Goal: Task Accomplishment & Management: Use online tool/utility

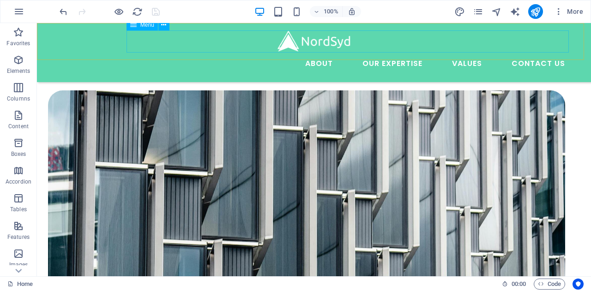
click at [458, 53] on nav "About Our Expertise Animal Feed Non-ferrous Metals Fertilizer and soil Values C…" at bounding box center [313, 64] width 517 height 22
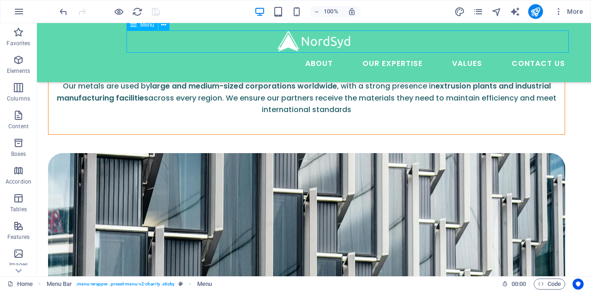
select select
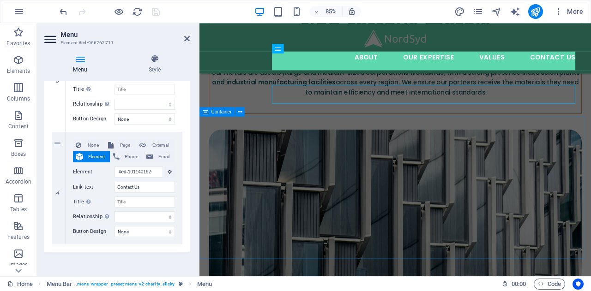
scroll to position [1512, 0]
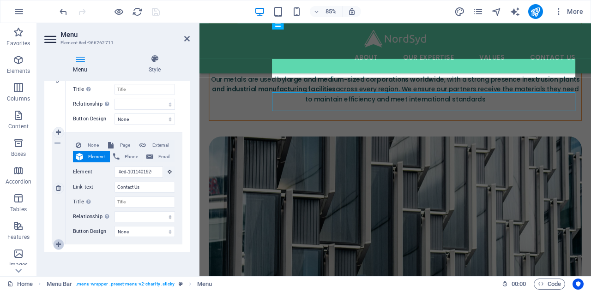
click at [57, 244] on icon at bounding box center [58, 244] width 5 height 6
select select
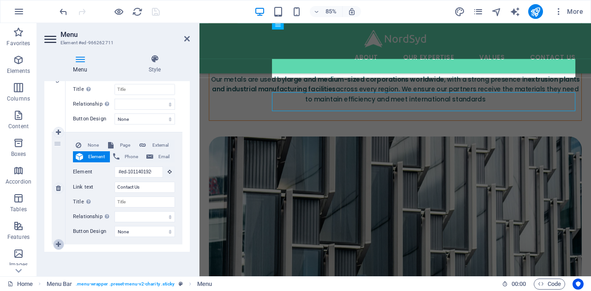
select select
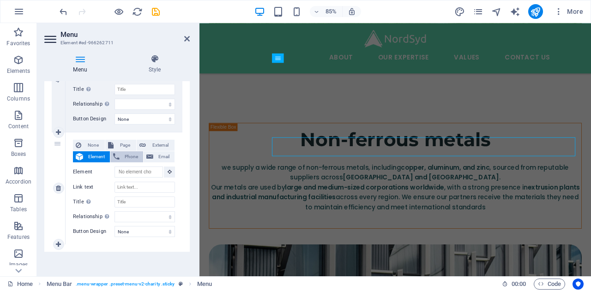
scroll to position [1388, 0]
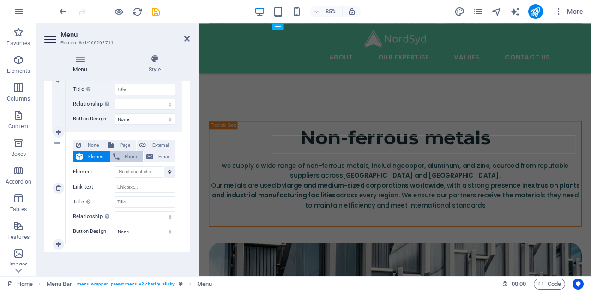
click at [124, 157] on span "Phone" at bounding box center [131, 156] width 18 height 11
select select
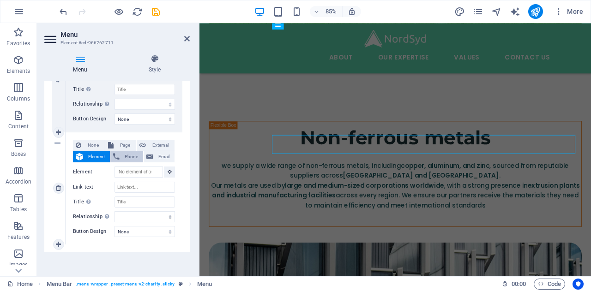
select select
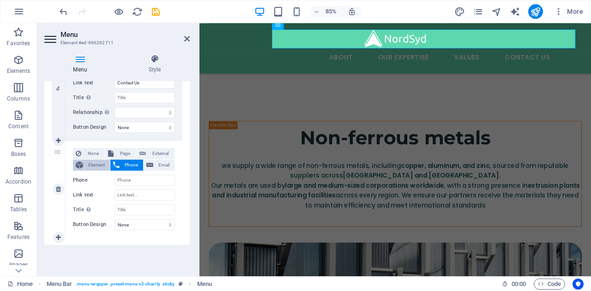
click at [91, 160] on span "Element" at bounding box center [96, 165] width 21 height 11
select select
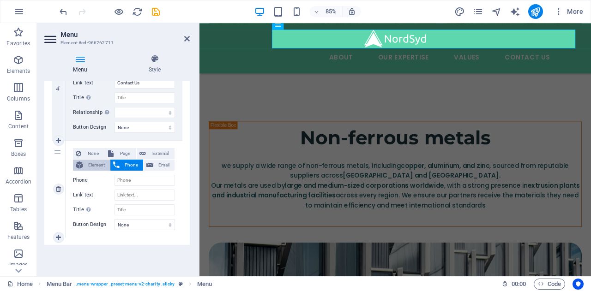
select select
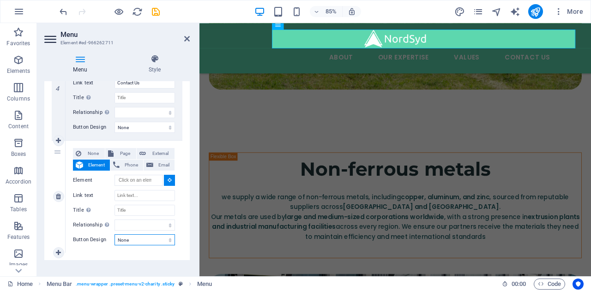
click at [138, 239] on select "None Default Primary Secondary" at bounding box center [144, 239] width 60 height 11
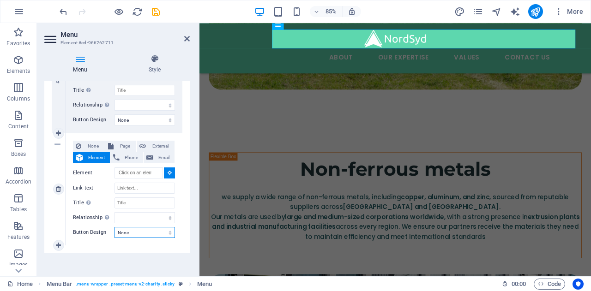
scroll to position [873, 0]
click at [138, 229] on select "None Default Primary Secondary" at bounding box center [144, 231] width 60 height 11
click at [78, 209] on div "None Page External Element Phone Email Page Home Legal Notice Privacy Element U…" at bounding box center [124, 181] width 102 height 83
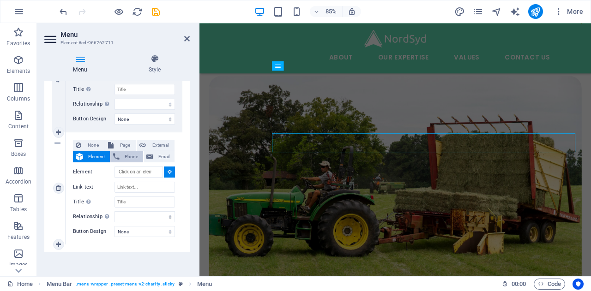
scroll to position [1240, 0]
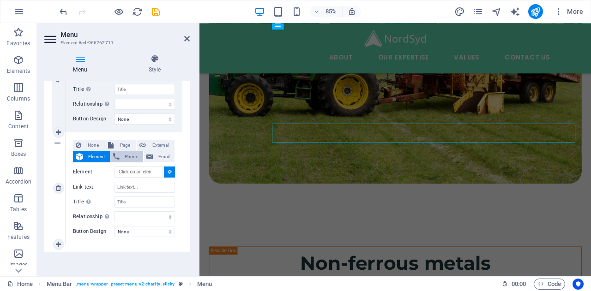
click at [126, 155] on span "Phone" at bounding box center [131, 156] width 18 height 11
select select
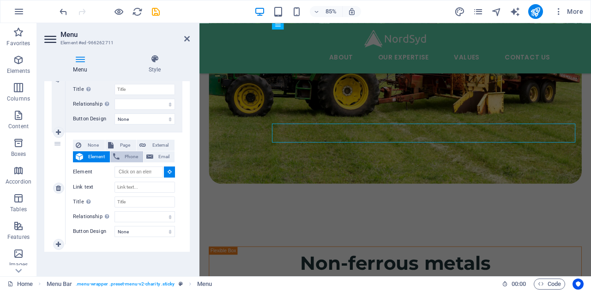
select select
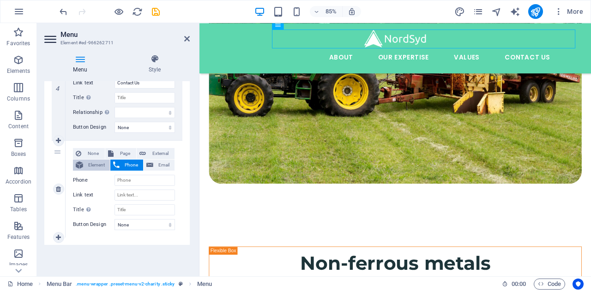
click at [101, 160] on span "Element" at bounding box center [96, 165] width 21 height 11
select select
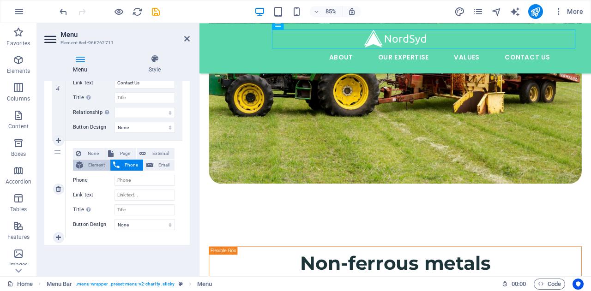
select select
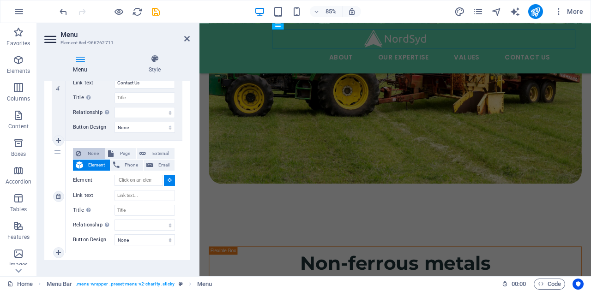
click at [96, 153] on span "None" at bounding box center [93, 153] width 18 height 11
select select
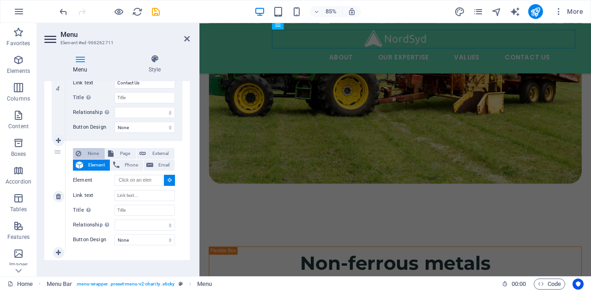
select select
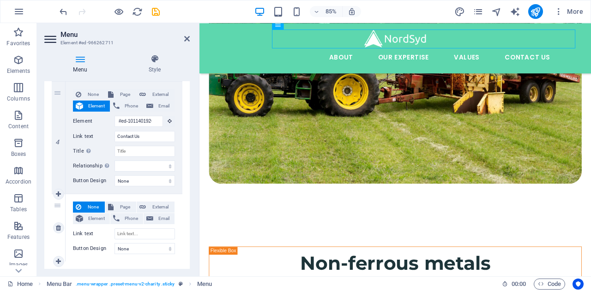
scroll to position [810, 0]
click at [133, 248] on select "None Default Primary Secondary" at bounding box center [144, 250] width 60 height 11
click at [93, 251] on label "Button Design" at bounding box center [94, 250] width 42 height 11
click at [114, 251] on select "None Default Primary Secondary" at bounding box center [144, 250] width 60 height 11
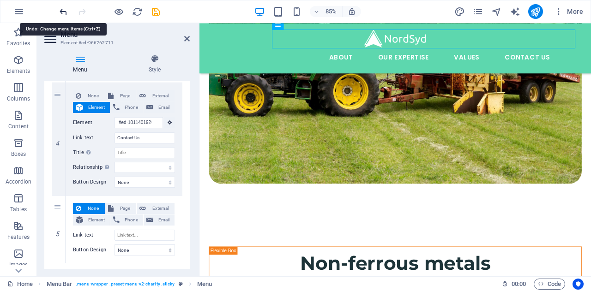
click at [66, 10] on icon "undo" at bounding box center [63, 11] width 11 height 11
select select
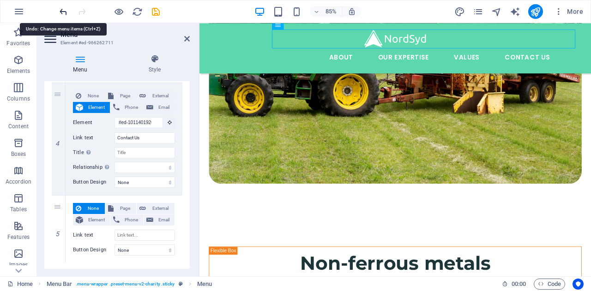
select select
click at [66, 10] on icon "undo" at bounding box center [63, 11] width 11 height 11
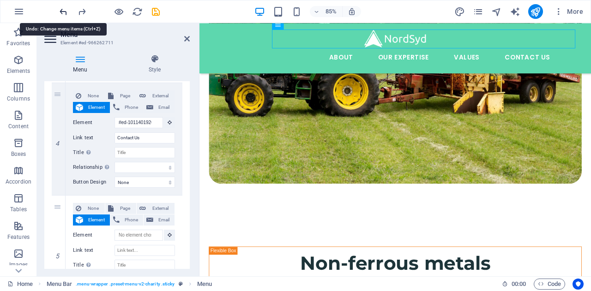
select select
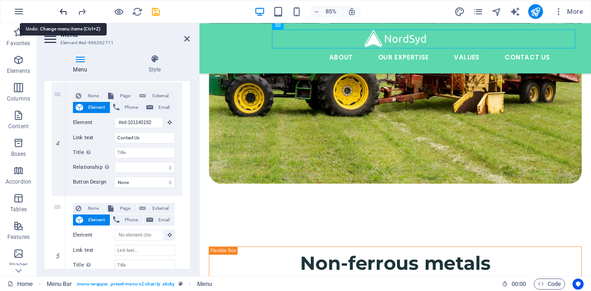
select select
click at [60, 12] on icon "undo" at bounding box center [63, 11] width 11 height 11
select select
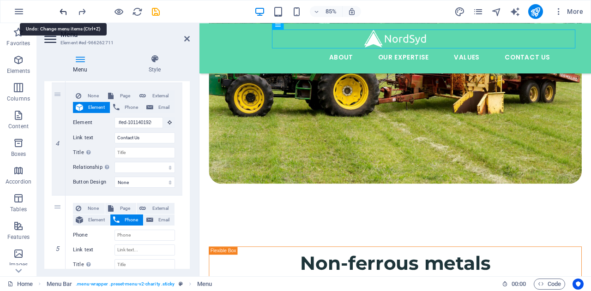
select select
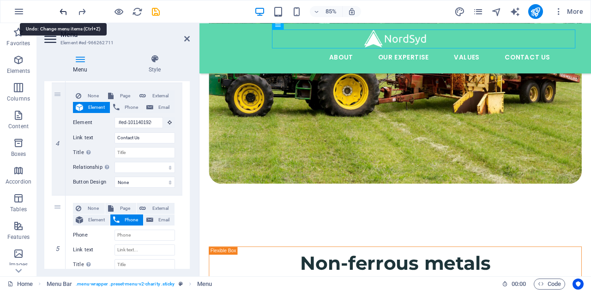
select select
click at [60, 12] on icon "undo" at bounding box center [63, 11] width 11 height 11
select select
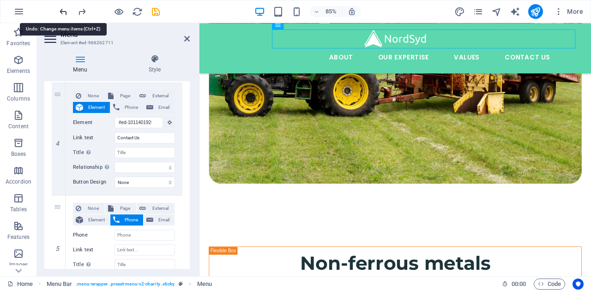
select select
click at [62, 12] on icon "undo" at bounding box center [63, 11] width 11 height 11
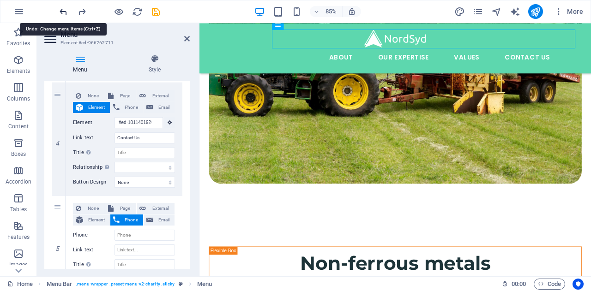
select select
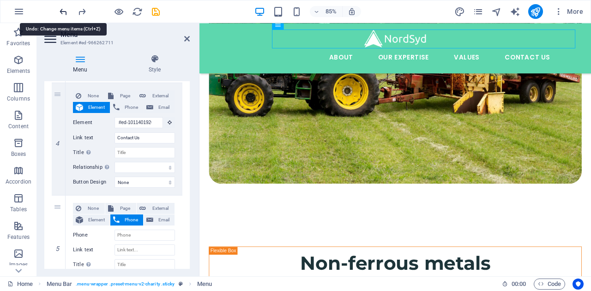
select select
click at [62, 12] on icon "undo" at bounding box center [63, 11] width 11 height 11
select select
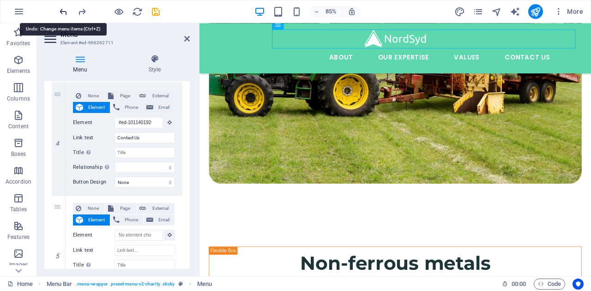
select select
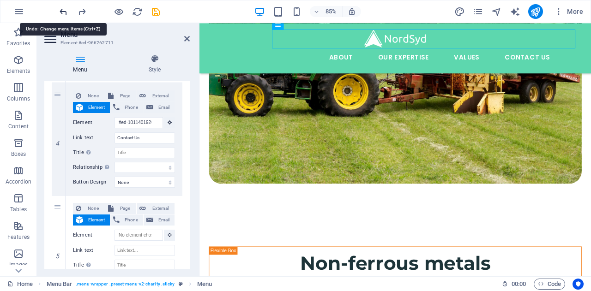
select select
click at [64, 12] on icon "undo" at bounding box center [63, 11] width 11 height 11
select select
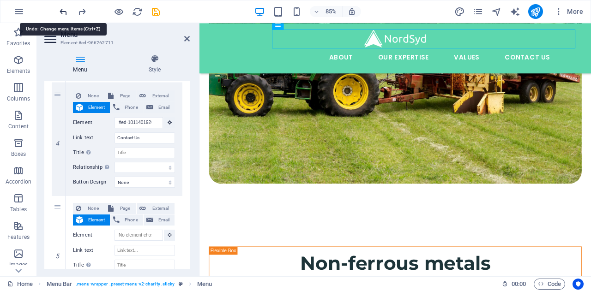
select select
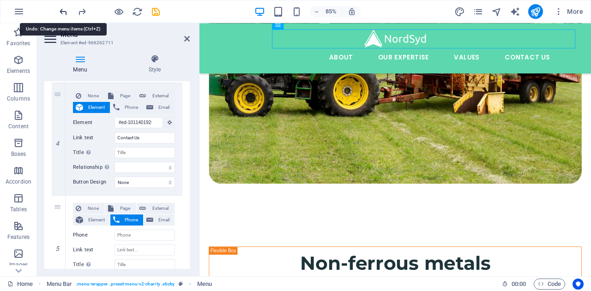
click at [64, 12] on icon "undo" at bounding box center [63, 11] width 11 height 11
select select
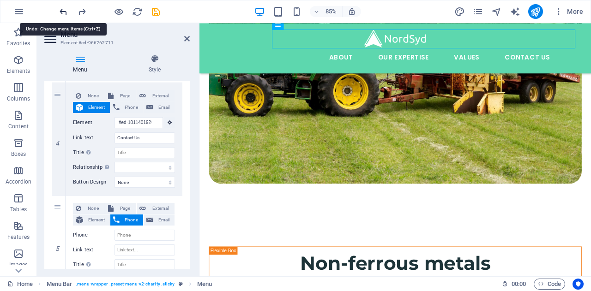
select select
click at [64, 9] on icon "undo" at bounding box center [63, 11] width 11 height 11
select select
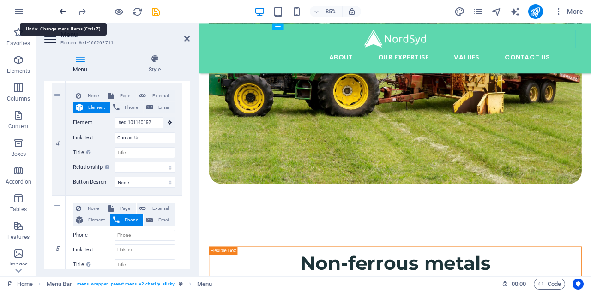
select select
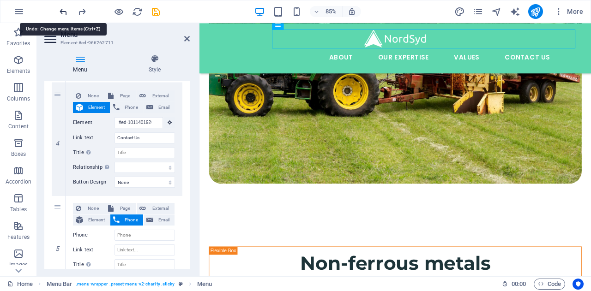
select select
click at [66, 9] on icon "undo" at bounding box center [63, 11] width 11 height 11
select select
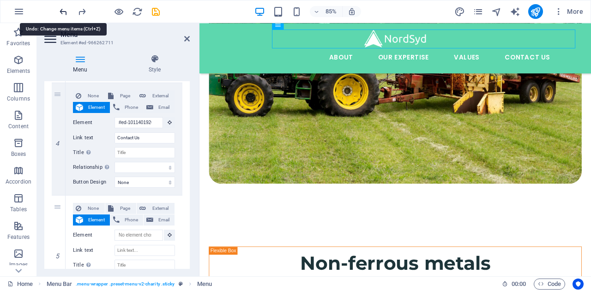
select select
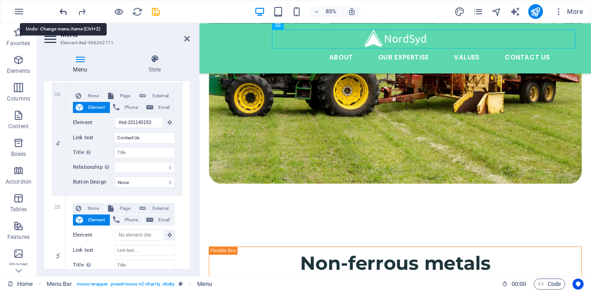
select select
click at [64, 9] on icon "undo" at bounding box center [63, 11] width 11 height 11
select select
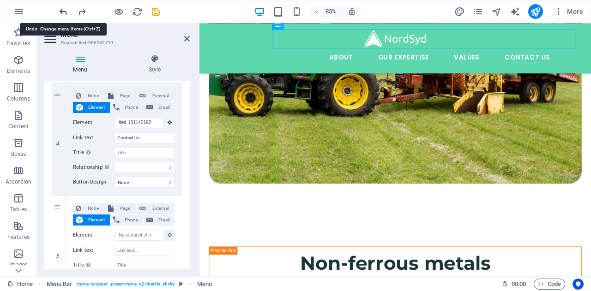
select select
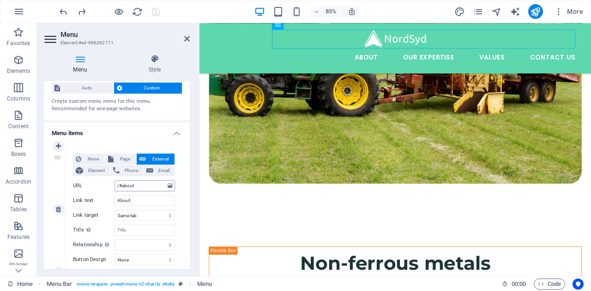
scroll to position [0, 0]
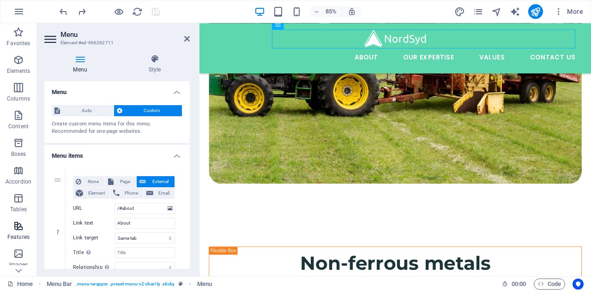
click at [20, 225] on icon "button" at bounding box center [18, 226] width 11 height 11
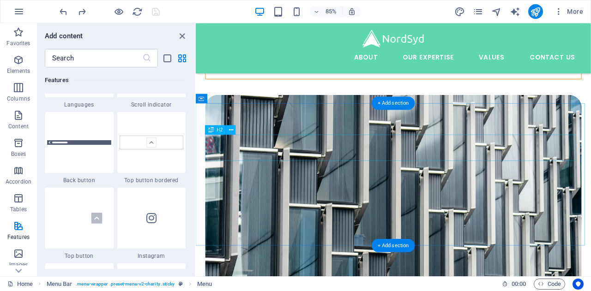
scroll to position [1588, 0]
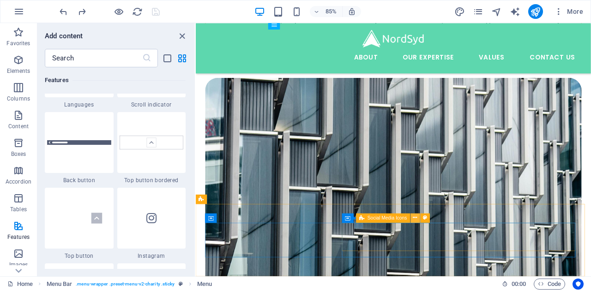
click at [416, 219] on icon at bounding box center [415, 218] width 4 height 8
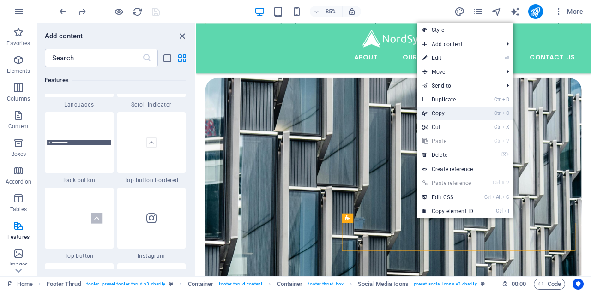
click at [435, 114] on link "Ctrl C Copy" at bounding box center [448, 114] width 62 height 14
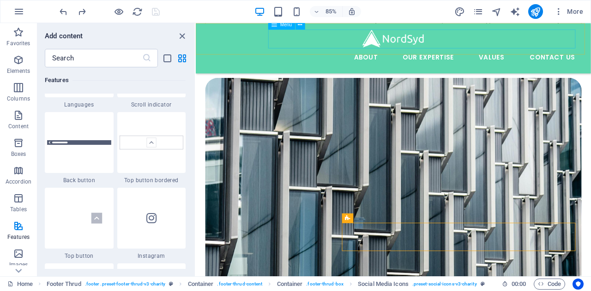
click at [402, 53] on nav "About Our Expertise Animal Feed Non-ferrous Metals Fertilizer and soil Values C…" at bounding box center [428, 64] width 442 height 22
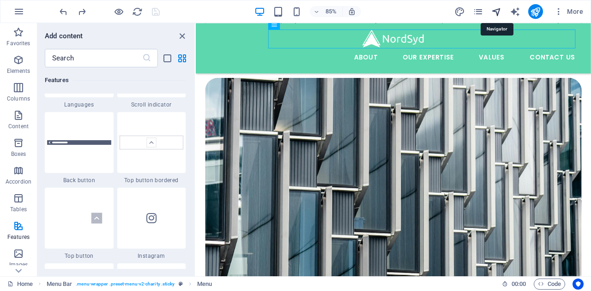
click at [496, 6] on icon "navigator" at bounding box center [496, 11] width 11 height 11
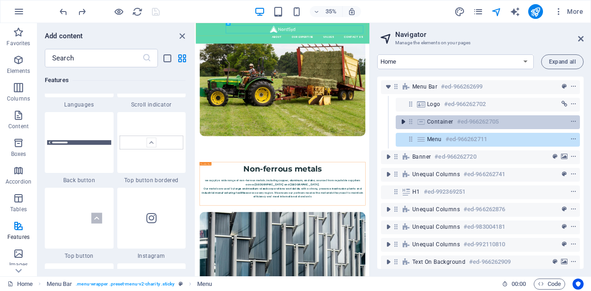
click at [404, 125] on icon "toggle-expand" at bounding box center [402, 121] width 9 height 9
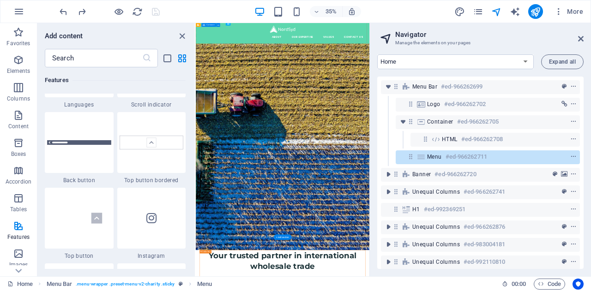
scroll to position [0, 0]
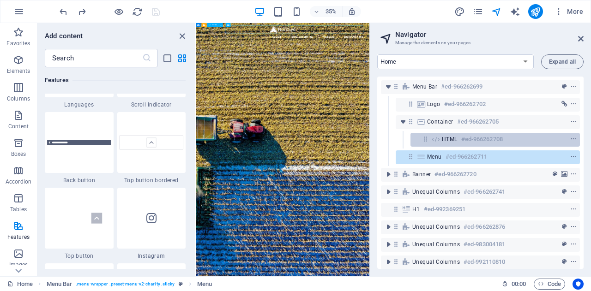
click at [441, 138] on div "HTML #ed-966262708" at bounding box center [494, 140] width 169 height 14
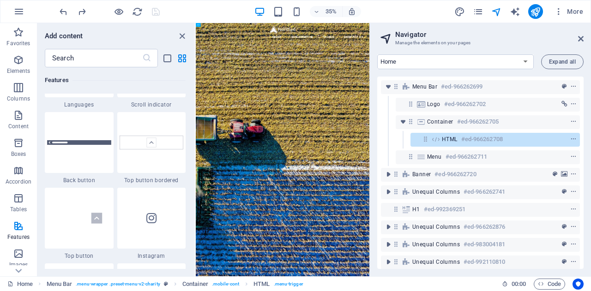
click at [402, 165] on div "Menu #ed-966262711" at bounding box center [480, 158] width 199 height 18
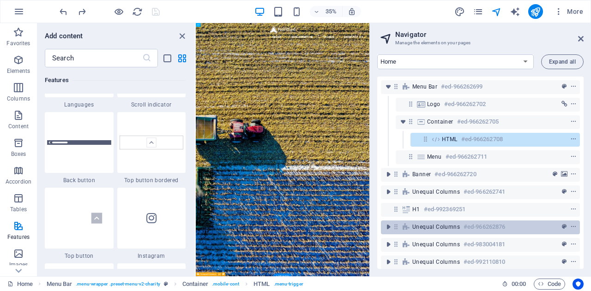
scroll to position [64, 0]
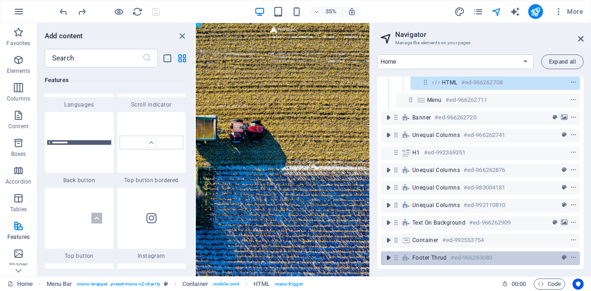
click at [384, 253] on icon "toggle-expand" at bounding box center [387, 257] width 9 height 9
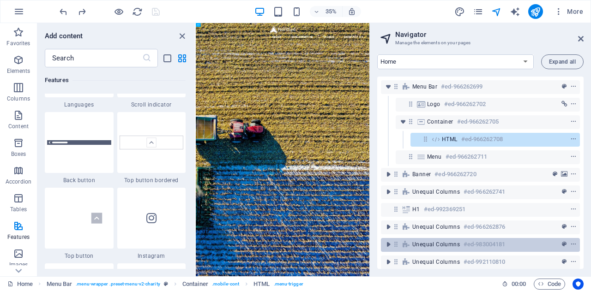
scroll to position [99, 0]
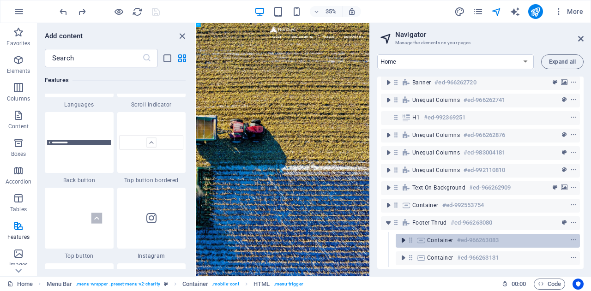
click at [406, 236] on icon "toggle-expand" at bounding box center [402, 240] width 9 height 9
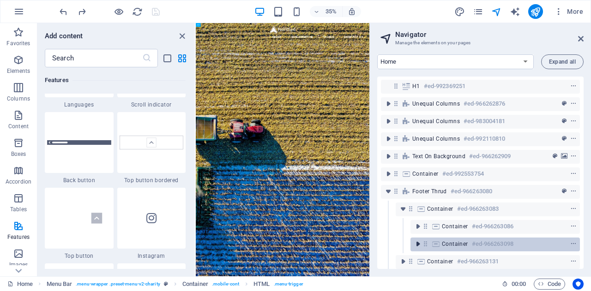
scroll to position [134, 0]
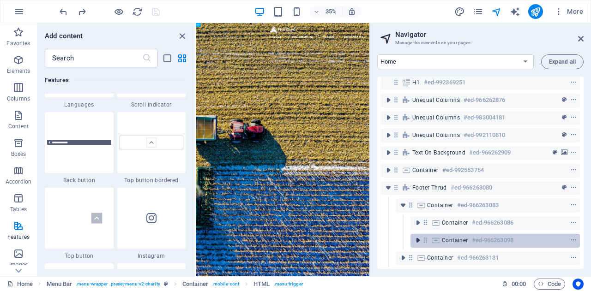
click at [415, 236] on icon "toggle-expand" at bounding box center [417, 240] width 9 height 9
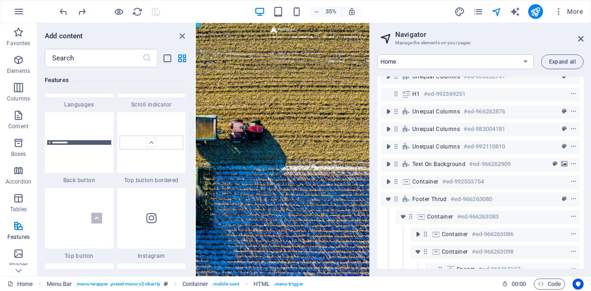
scroll to position [169, 0]
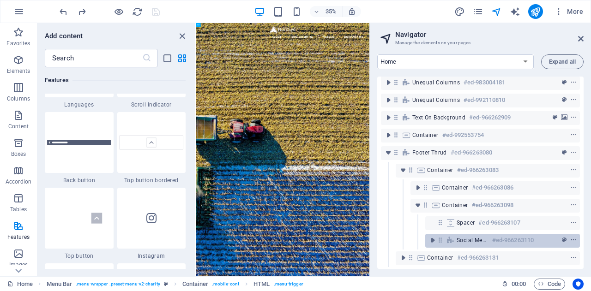
click at [571, 237] on icon "context-menu" at bounding box center [573, 240] width 6 height 6
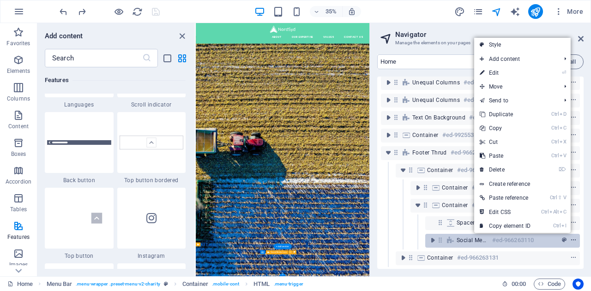
scroll to position [1588, 0]
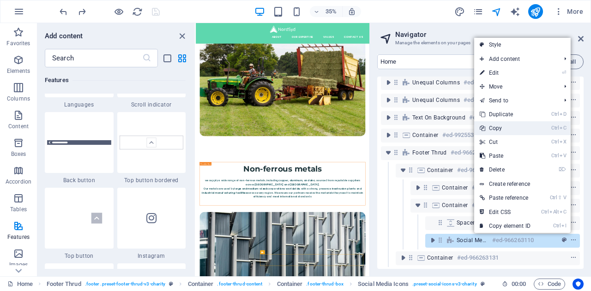
click at [511, 129] on link "Ctrl C Copy" at bounding box center [505, 128] width 62 height 14
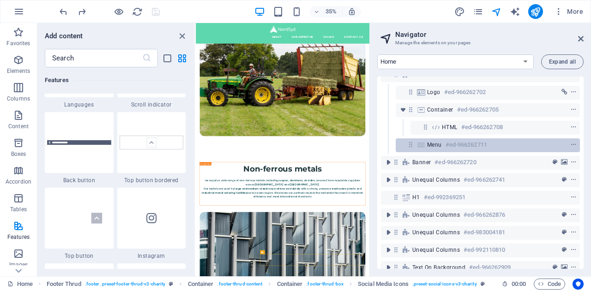
scroll to position [0, 0]
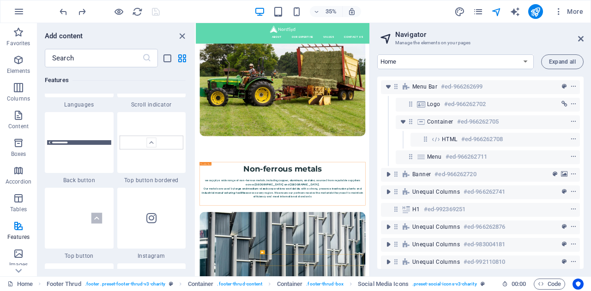
click at [396, 166] on div "Banner #ed-966262720" at bounding box center [480, 175] width 199 height 18
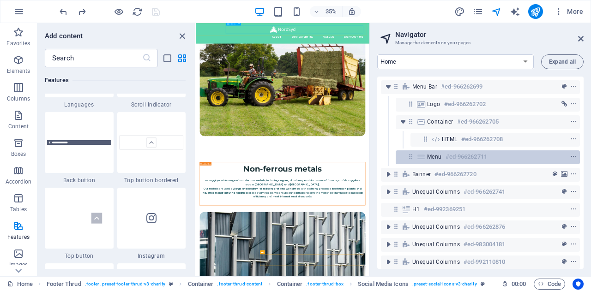
click at [403, 160] on div "Menu #ed-966262711" at bounding box center [487, 157] width 184 height 14
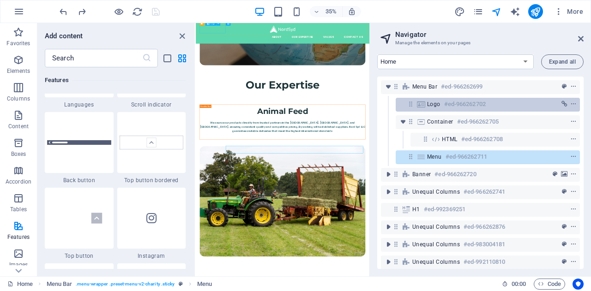
click at [427, 107] on span "Logo" at bounding box center [433, 104] width 13 height 7
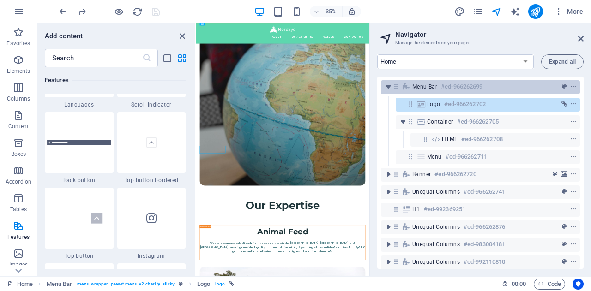
click at [424, 87] on span "Menu Bar" at bounding box center [424, 86] width 25 height 7
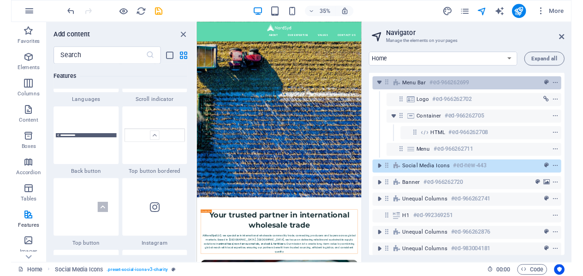
scroll to position [0, 0]
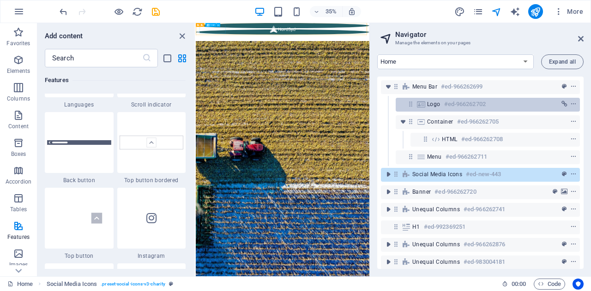
drag, startPoint x: 412, startPoint y: 173, endPoint x: 433, endPoint y: 101, distance: 74.6
click at [433, 101] on div "Menu Bar #ed-966262699 Logo #ed-966262702 Container #ed-966262705 HTML #ed-9662…" at bounding box center [480, 173] width 206 height 192
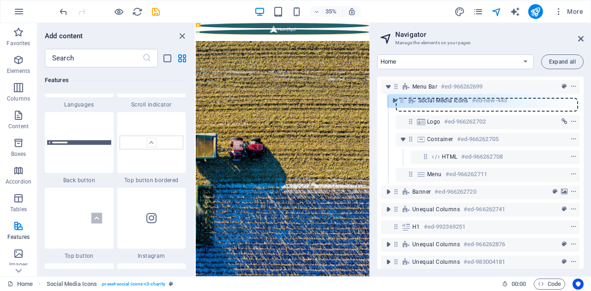
drag, startPoint x: 396, startPoint y: 174, endPoint x: 404, endPoint y: 100, distance: 74.7
click at [404, 100] on div "Menu Bar #ed-966262699 Logo #ed-966262702 Container #ed-966262705 HTML #ed-9662…" at bounding box center [480, 173] width 206 height 192
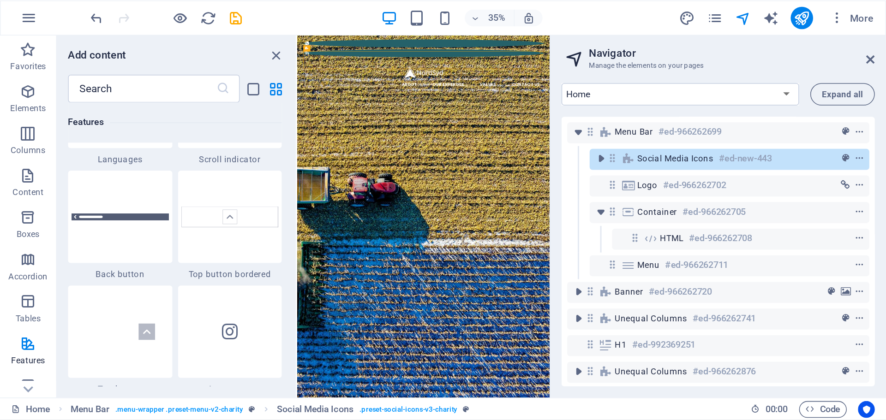
scroll to position [4335, 0]
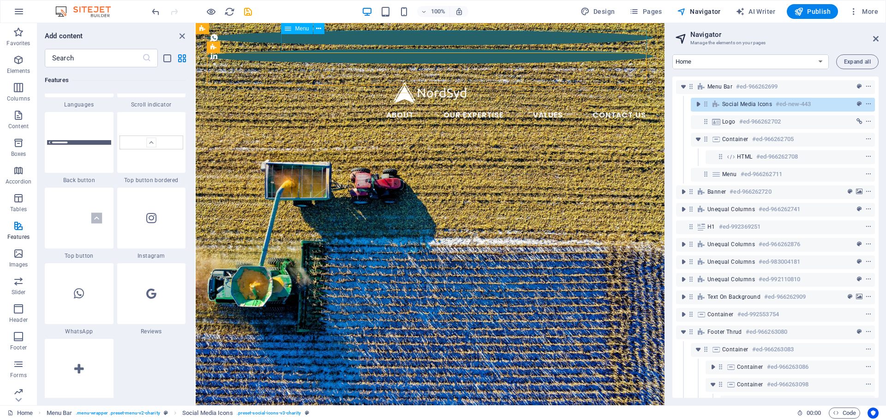
click at [480, 104] on nav "About Our Expertise Animal Feed Non-ferrous Metals Fertilizer and soil Values C…" at bounding box center [430, 115] width 447 height 22
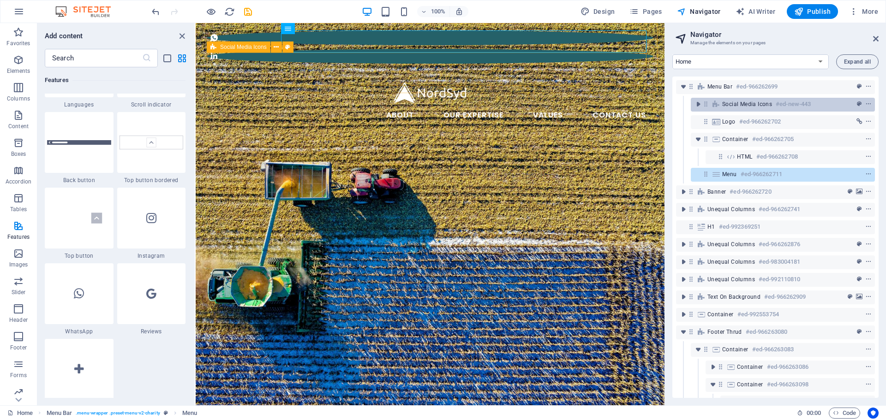
drag, startPoint x: 739, startPoint y: 104, endPoint x: 716, endPoint y: 103, distance: 23.5
click at [590, 103] on div "Social Media Icons #ed-new-443" at bounding box center [783, 105] width 184 height 14
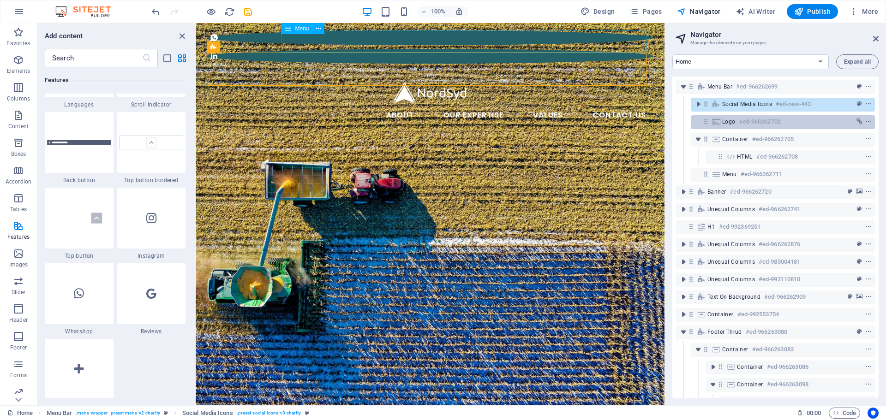
drag, startPoint x: 713, startPoint y: 103, endPoint x: 715, endPoint y: 121, distance: 18.5
click at [590, 130] on div "Menu Bar #ed-966262699 Social Media Icons #ed-new-443 Logo #ed-966262702 Contai…" at bounding box center [775, 238] width 206 height 322
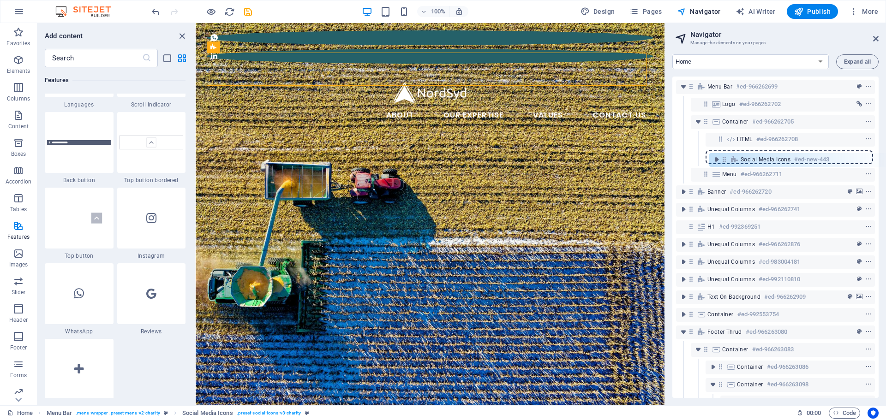
drag, startPoint x: 706, startPoint y: 103, endPoint x: 725, endPoint y: 161, distance: 60.8
click at [590, 161] on div "Menu Bar #ed-966262699 Social Media Icons #ed-new-443 Logo #ed-966262702 Contai…" at bounding box center [775, 238] width 206 height 322
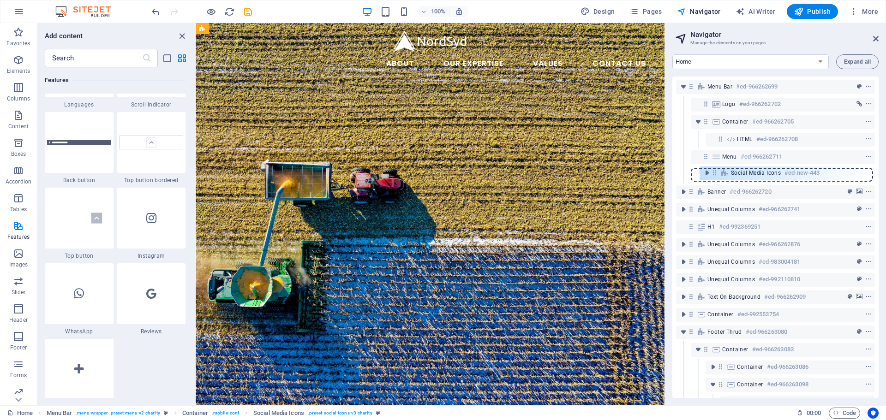
drag, startPoint x: 723, startPoint y: 157, endPoint x: 717, endPoint y: 176, distance: 19.8
click at [590, 176] on div "Menu Bar #ed-966262699 Logo #ed-966262702 Container #ed-966262705 HTML #ed-9662…" at bounding box center [775, 238] width 206 height 322
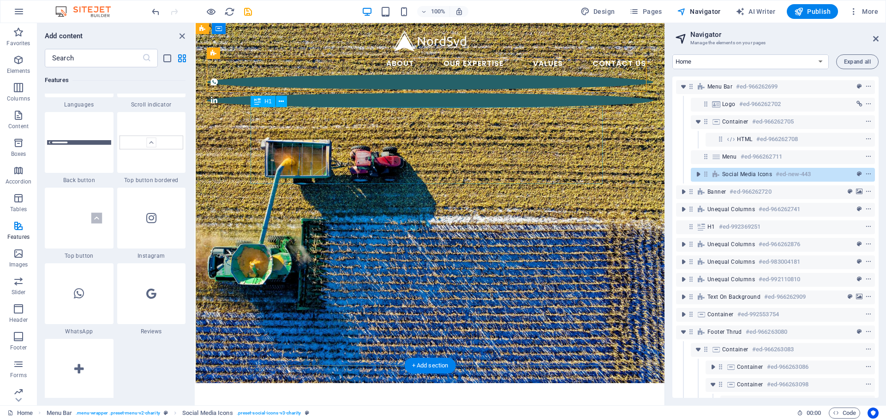
scroll to position [0, 0]
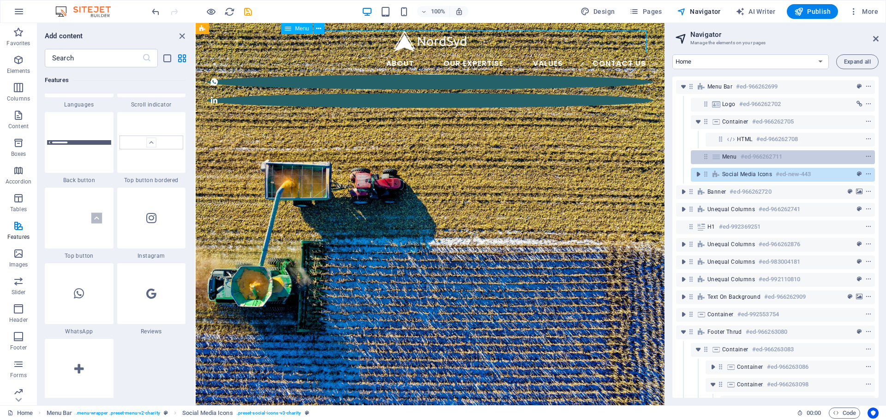
click at [590, 157] on icon at bounding box center [706, 157] width 8 height 8
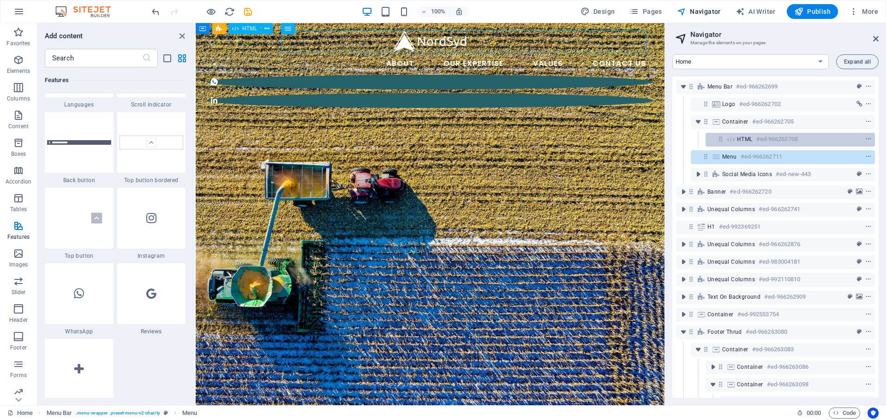
click at [590, 137] on span "HTML" at bounding box center [745, 139] width 16 height 7
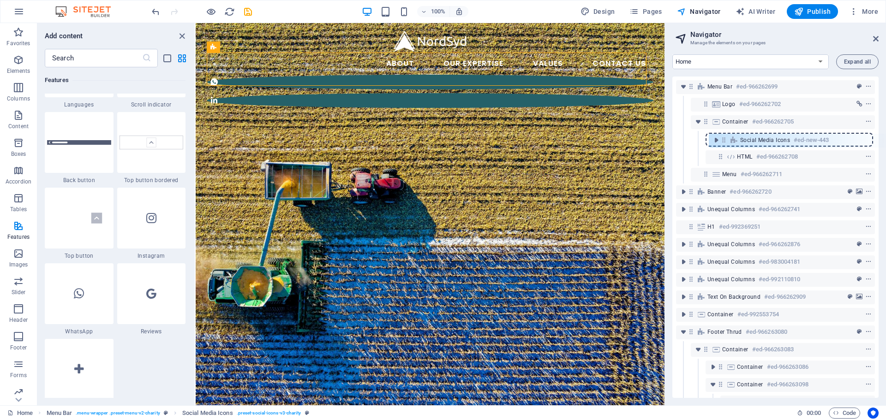
drag, startPoint x: 705, startPoint y: 178, endPoint x: 726, endPoint y: 141, distance: 42.6
click at [590, 141] on div "Menu Bar #ed-966262699 Logo #ed-966262702 Container #ed-966262705 HTML #ed-9662…" at bounding box center [775, 238] width 206 height 322
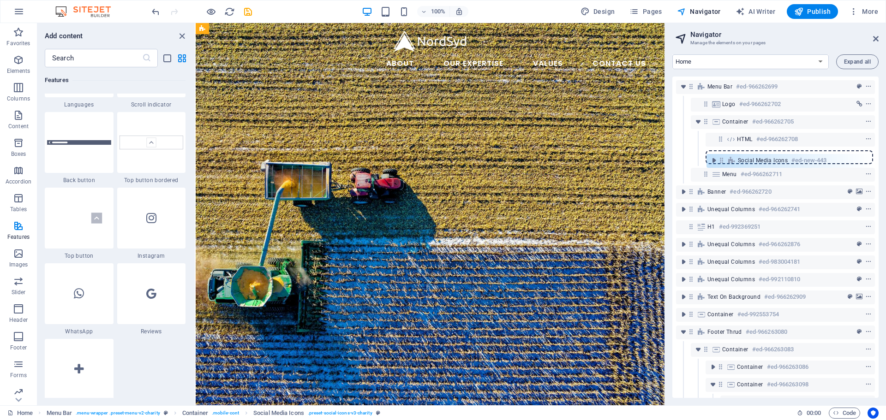
drag, startPoint x: 719, startPoint y: 137, endPoint x: 721, endPoint y: 160, distance: 22.7
click at [590, 162] on div "Menu Bar #ed-966262699 Logo #ed-966262702 Container #ed-966262705 Social Media …" at bounding box center [775, 238] width 206 height 322
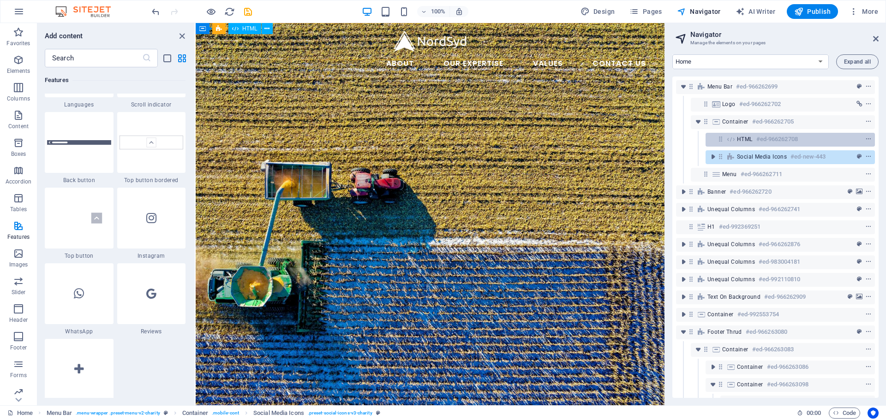
drag, startPoint x: 729, startPoint y: 158, endPoint x: 723, endPoint y: 144, distance: 14.7
click at [590, 134] on div "Menu Bar #ed-966262699 Logo #ed-966262702 Container #ed-966262705 HTML #ed-9662…" at bounding box center [775, 238] width 206 height 322
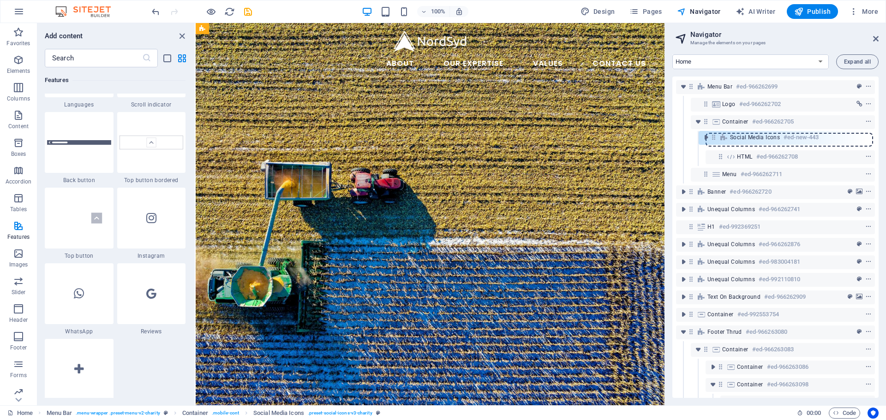
drag, startPoint x: 722, startPoint y: 159, endPoint x: 712, endPoint y: 140, distance: 21.5
click at [590, 140] on div "Menu Bar #ed-966262699 Logo #ed-966262702 Container #ed-966262705 HTML #ed-9662…" at bounding box center [775, 238] width 206 height 322
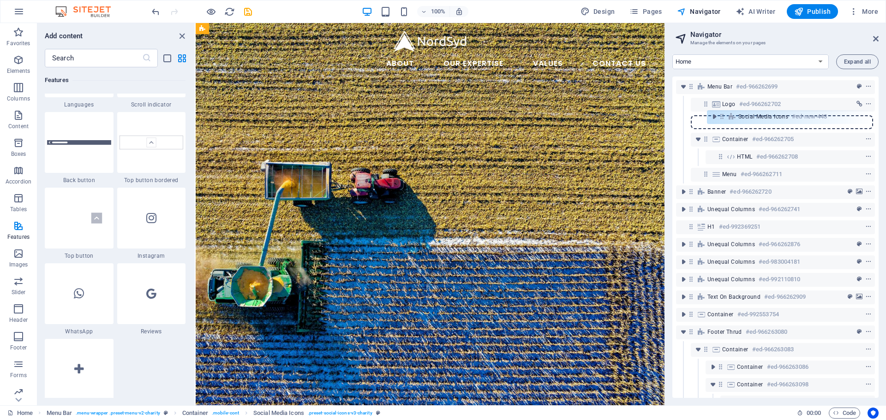
drag, startPoint x: 723, startPoint y: 141, endPoint x: 724, endPoint y: 116, distance: 25.0
click at [590, 116] on div "Menu Bar #ed-966262699 Logo #ed-966262702 Container #ed-966262705 Social Media …" at bounding box center [775, 238] width 206 height 322
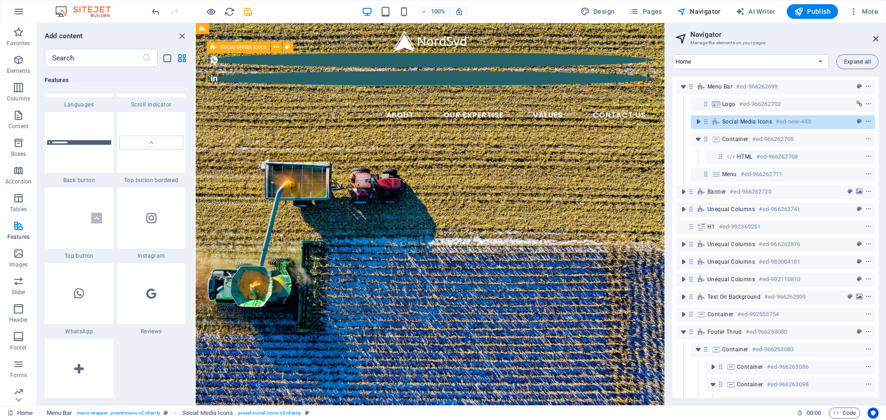
click at [590, 119] on icon at bounding box center [716, 121] width 10 height 7
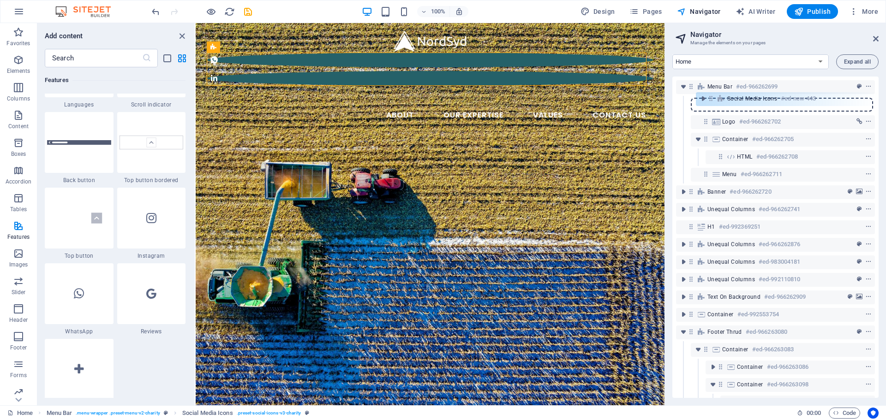
drag, startPoint x: 709, startPoint y: 122, endPoint x: 716, endPoint y: 96, distance: 26.7
click at [590, 96] on div "Menu Bar #ed-966262699 Logo #ed-966262702 Social Media Icons #ed-new-443 Contai…" at bounding box center [775, 238] width 206 height 322
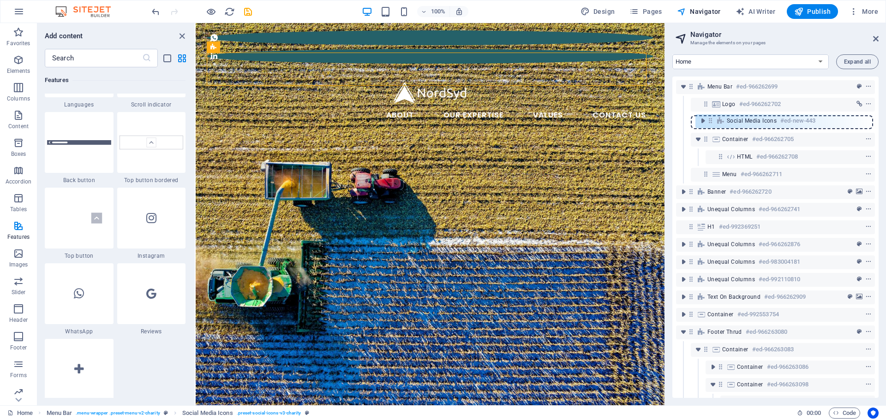
drag, startPoint x: 706, startPoint y: 105, endPoint x: 713, endPoint y: 124, distance: 20.0
click at [590, 124] on div "Menu Bar #ed-966262699 Social Media Icons #ed-new-443 Logo #ed-966262702 Contai…" at bounding box center [775, 238] width 206 height 322
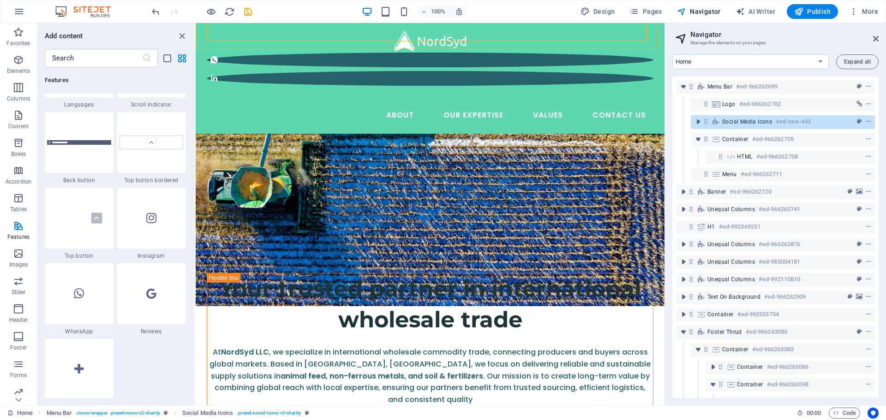
scroll to position [185, 0]
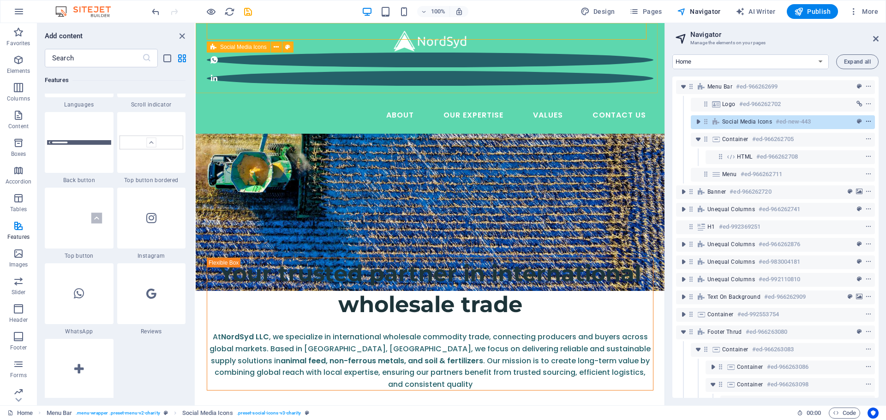
click at [590, 122] on icon "context-menu" at bounding box center [868, 122] width 6 height 6
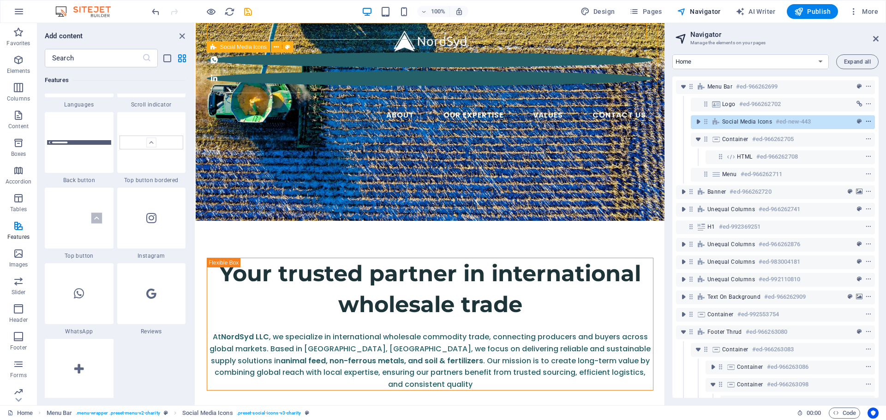
scroll to position [40, 0]
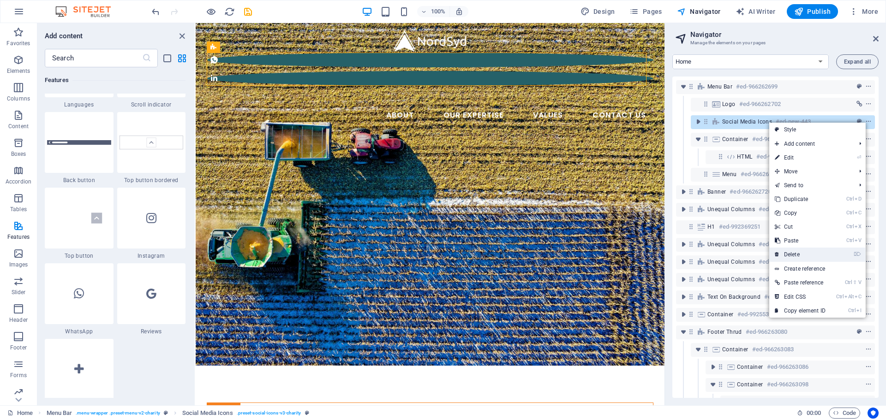
click at [590, 251] on link "⌦ Delete" at bounding box center [800, 255] width 62 height 14
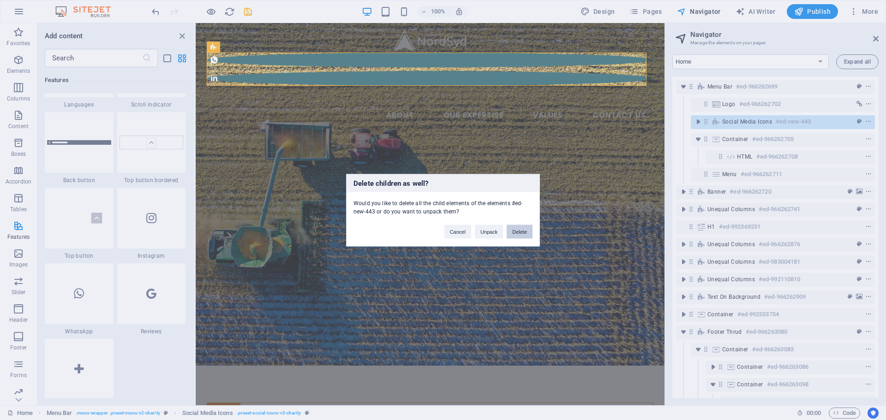
click at [519, 233] on button "Delete" at bounding box center [520, 232] width 26 height 14
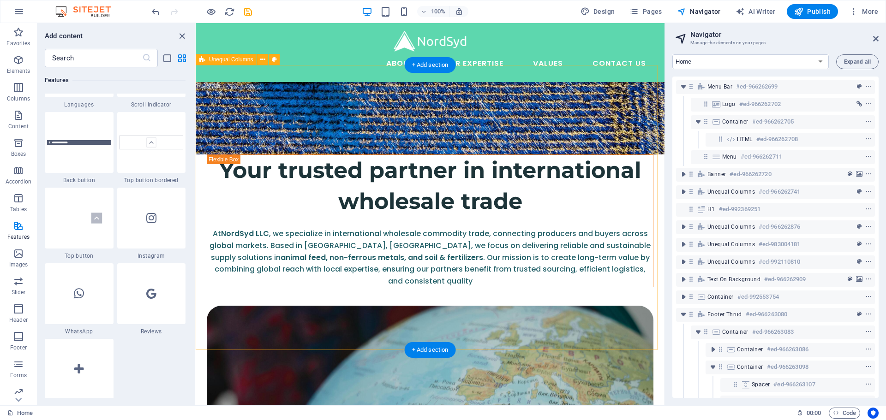
scroll to position [195, 0]
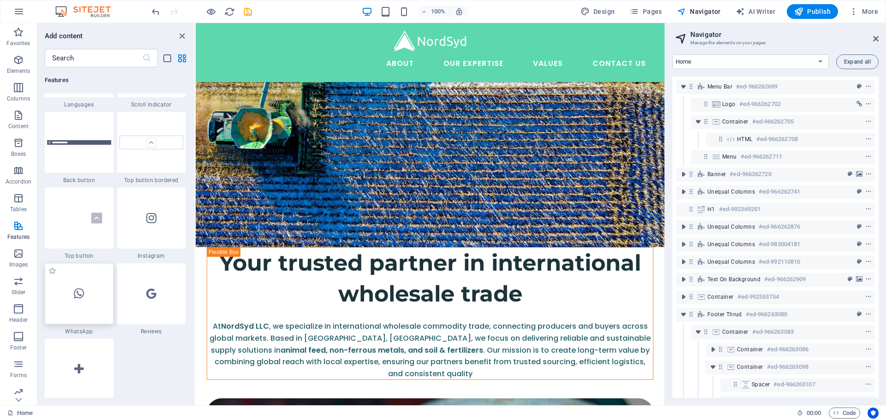
click at [82, 291] on icon at bounding box center [79, 294] width 10 height 12
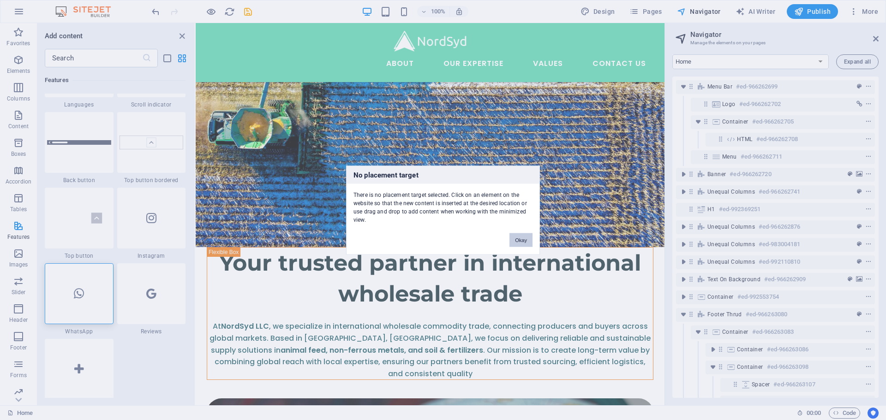
click at [514, 239] on button "Okay" at bounding box center [520, 240] width 23 height 14
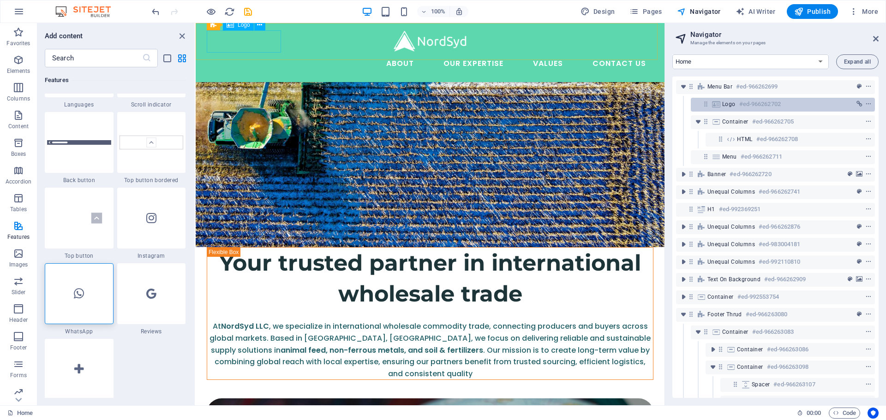
click at [590, 103] on span "Logo" at bounding box center [728, 104] width 13 height 7
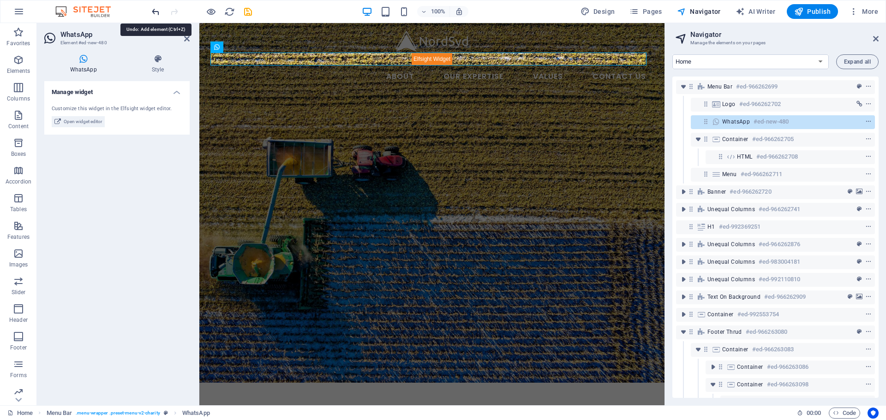
click at [154, 12] on icon "undo" at bounding box center [155, 11] width 11 height 11
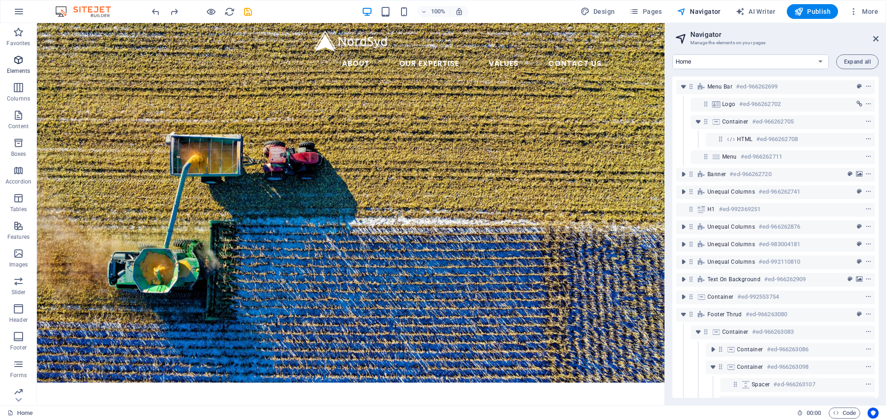
click at [25, 68] on p "Elements" at bounding box center [19, 70] width 24 height 7
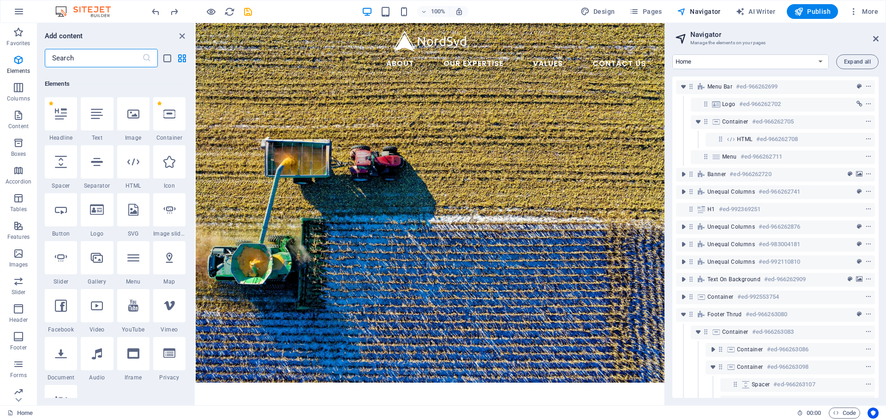
scroll to position [98, 0]
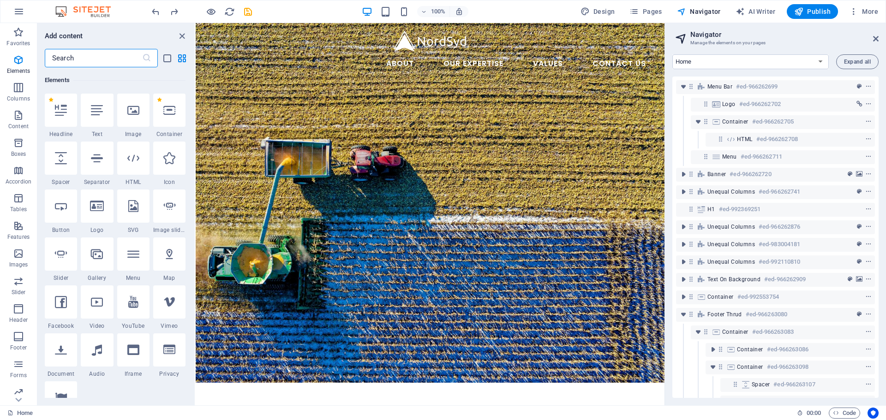
click at [114, 61] on input "text" at bounding box center [93, 58] width 97 height 18
click at [57, 209] on icon at bounding box center [61, 206] width 12 height 12
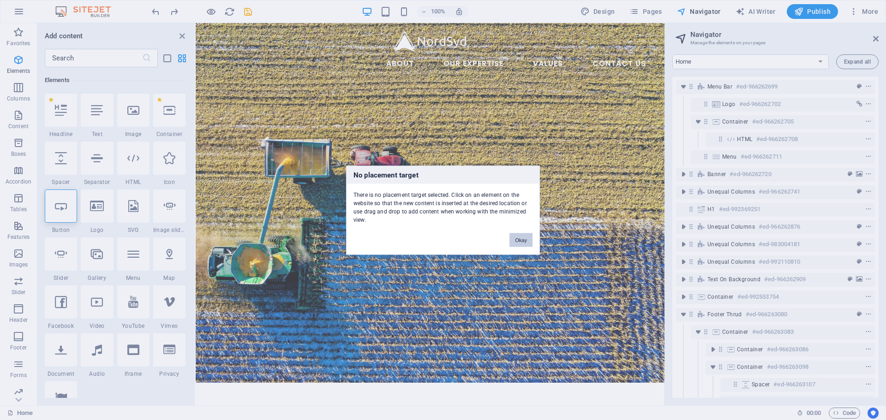
click at [519, 239] on button "Okay" at bounding box center [520, 240] width 23 height 14
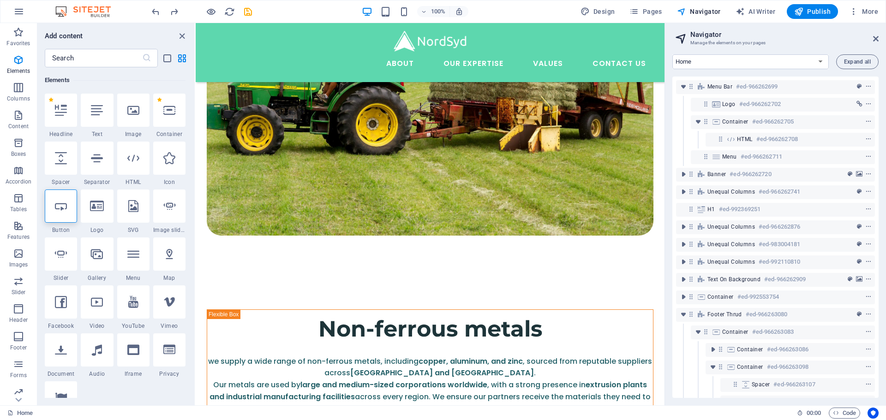
scroll to position [1579, 0]
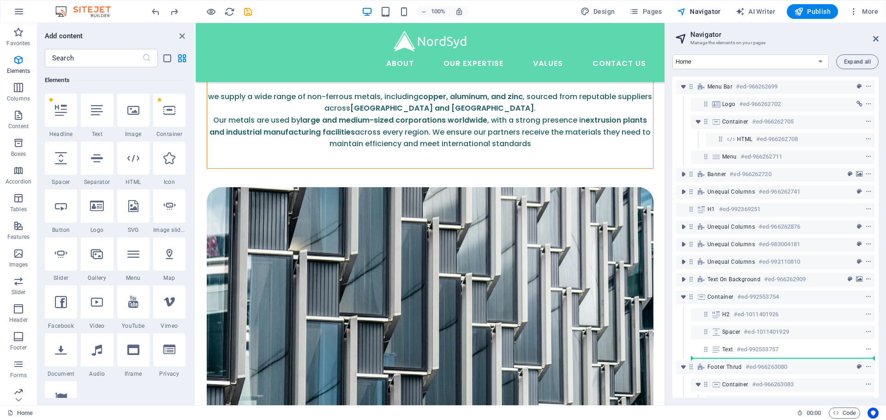
scroll to position [1502, 0]
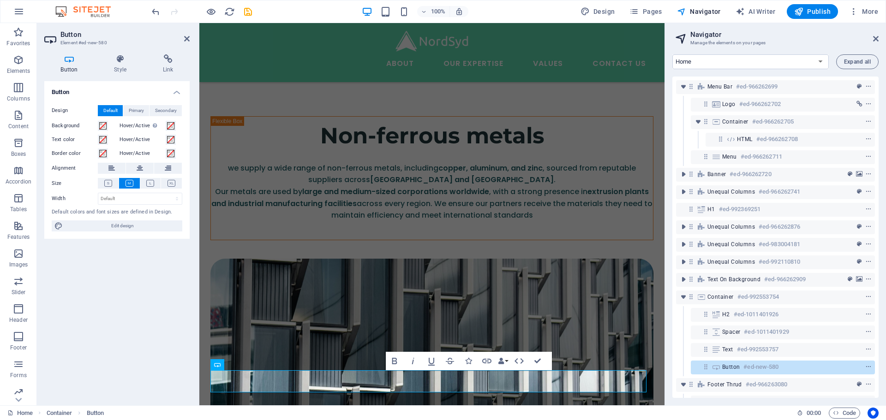
click at [164, 64] on h4 "Link" at bounding box center [167, 63] width 43 height 19
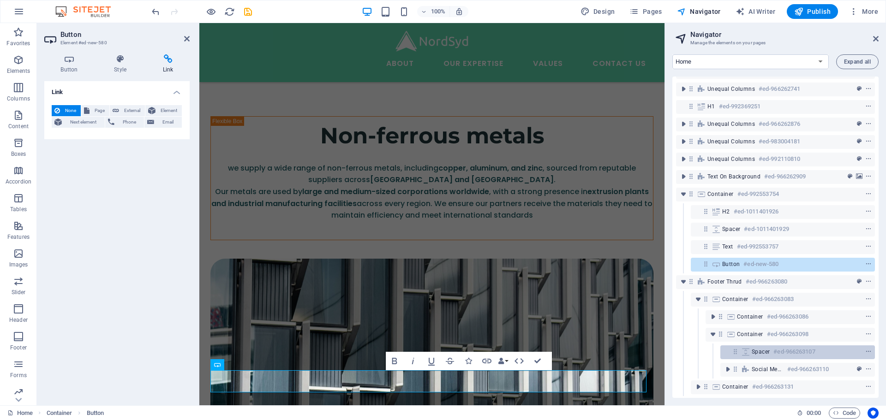
scroll to position [110, 0]
click at [590, 291] on span "Social Media Icons" at bounding box center [768, 369] width 32 height 7
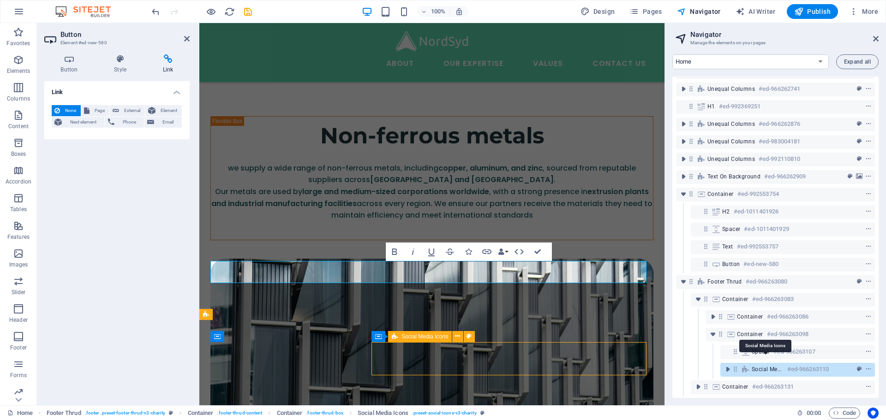
scroll to position [1611, 0]
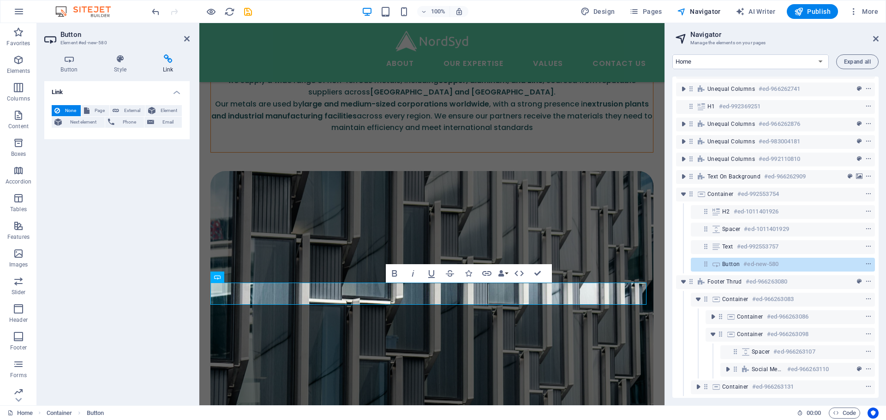
click at [169, 54] on div "Button Style Link Button Design Default Primary Secondary Background Hover/Acti…" at bounding box center [117, 226] width 160 height 358
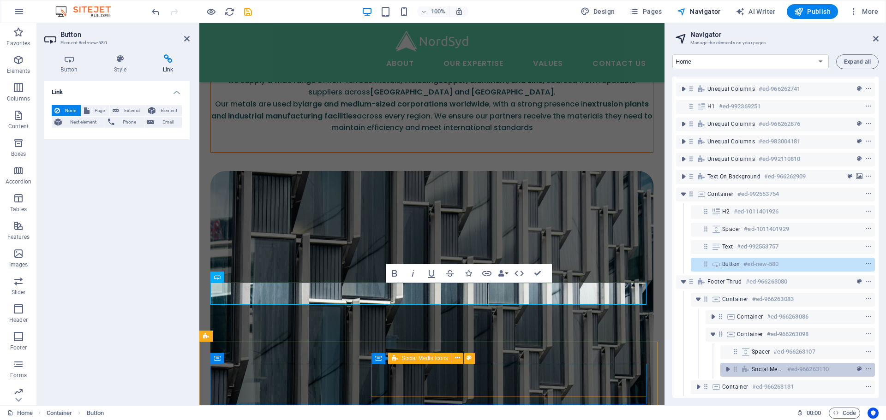
click at [590, 291] on icon at bounding box center [746, 369] width 10 height 7
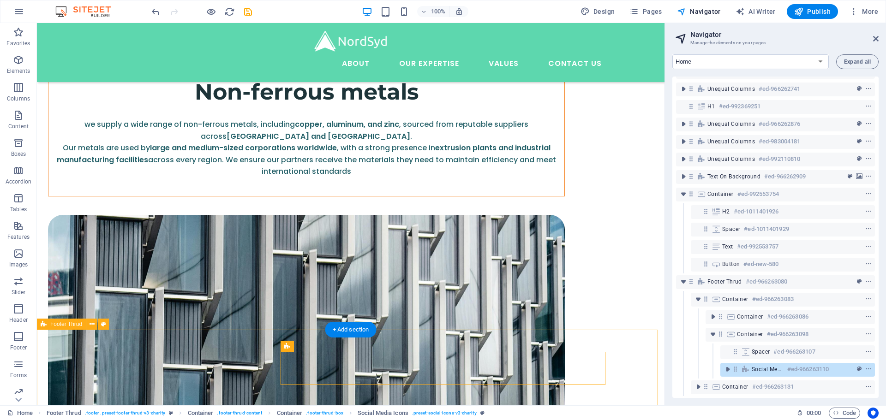
scroll to position [1671, 0]
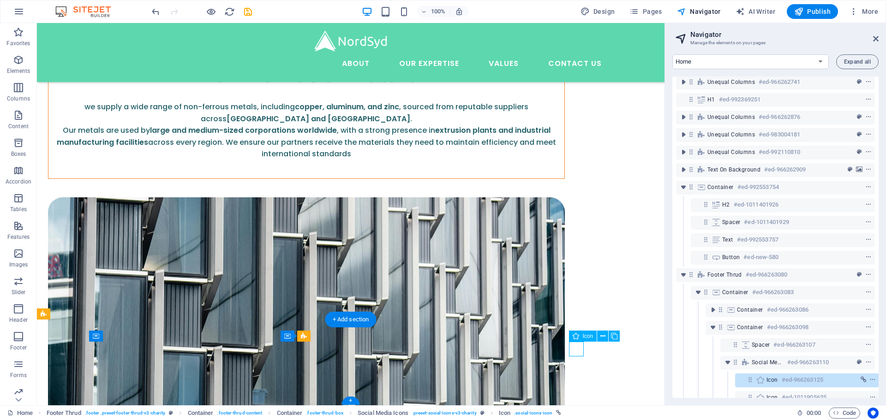
scroll to position [145, 2]
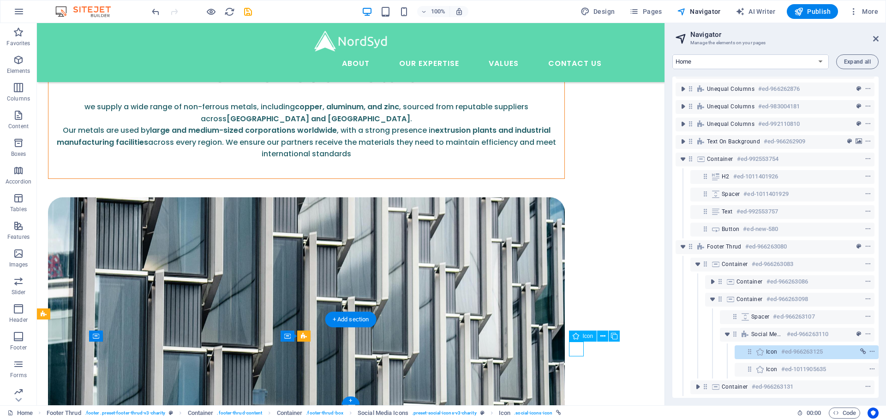
select select "xMidYMid"
select select "px"
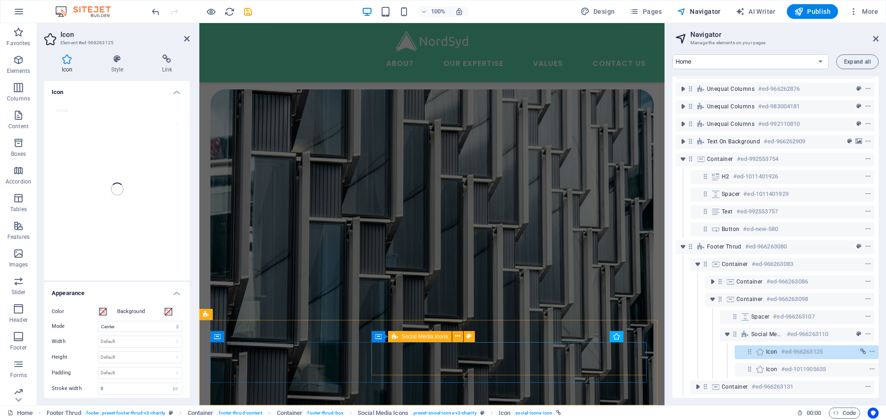
scroll to position [1611, 0]
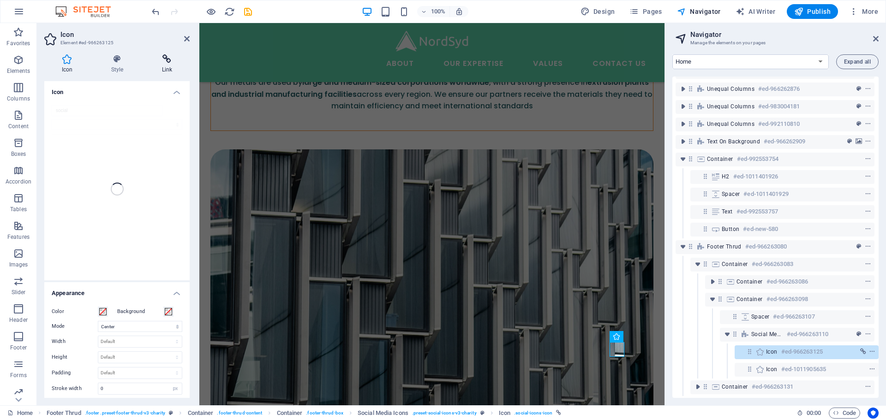
click at [165, 64] on h4 "Link" at bounding box center [166, 63] width 45 height 19
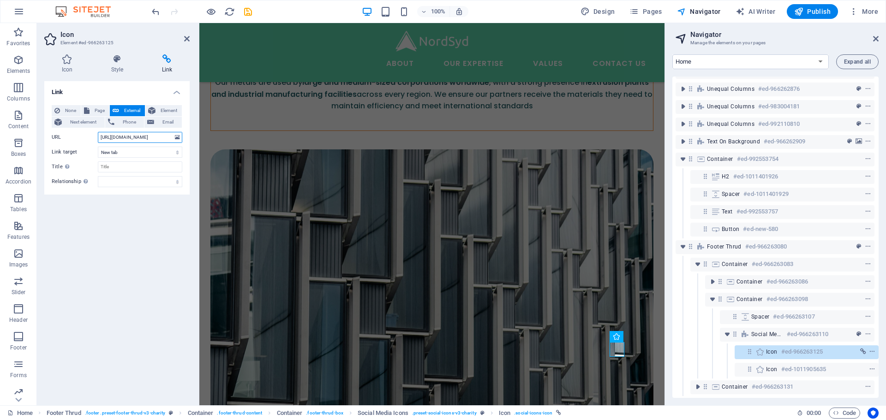
click at [139, 135] on input "[URL][DOMAIN_NAME]" at bounding box center [140, 137] width 84 height 11
click at [186, 44] on header "Icon Element #ed-966263125" at bounding box center [116, 35] width 145 height 24
click at [185, 41] on icon at bounding box center [187, 38] width 6 height 7
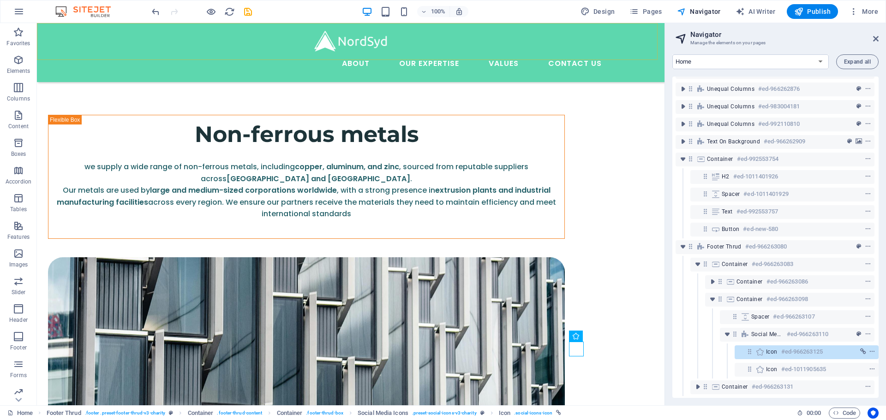
scroll to position [1671, 0]
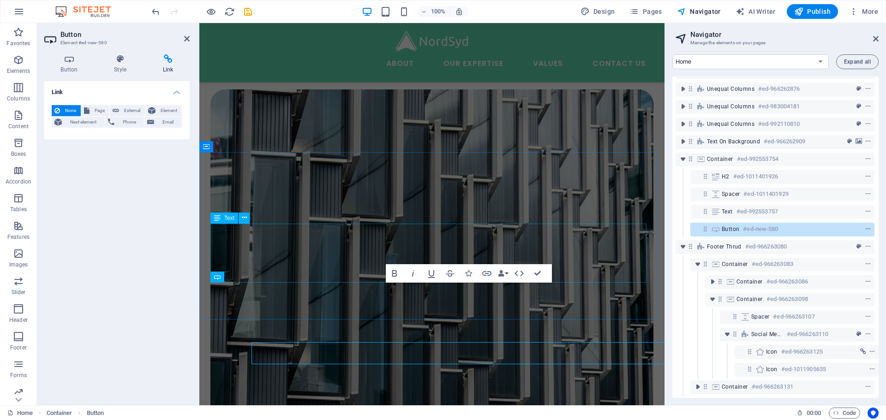
scroll to position [1589, 0]
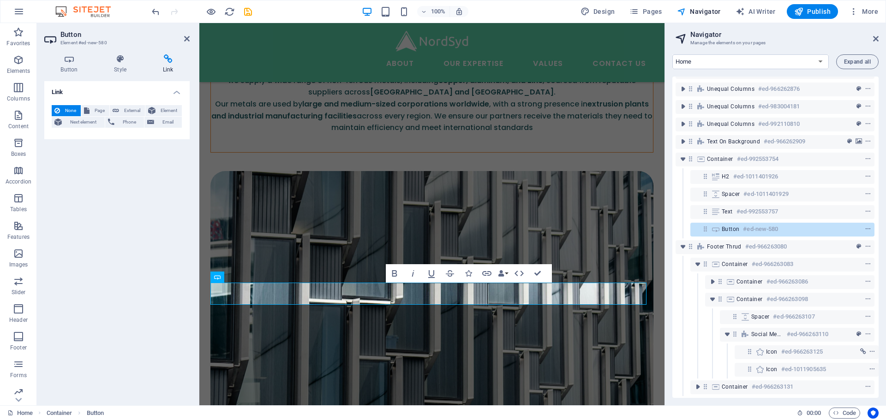
click at [163, 66] on h4 "Link" at bounding box center [167, 63] width 43 height 19
click at [122, 109] on span "External" at bounding box center [132, 110] width 20 height 11
select select "blank"
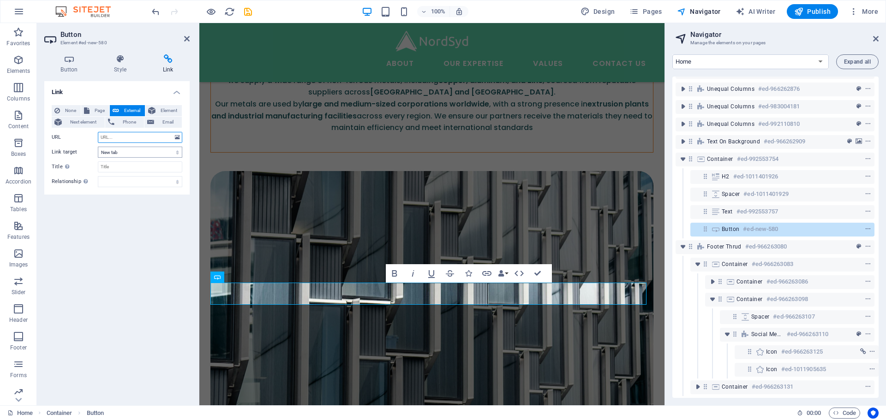
paste input "[URL][DOMAIN_NAME]"
type input "[URL][DOMAIN_NAME]"
click at [114, 228] on div "Link None Page External Element Next element Phone Email Page Home Legal Notice…" at bounding box center [116, 239] width 145 height 317
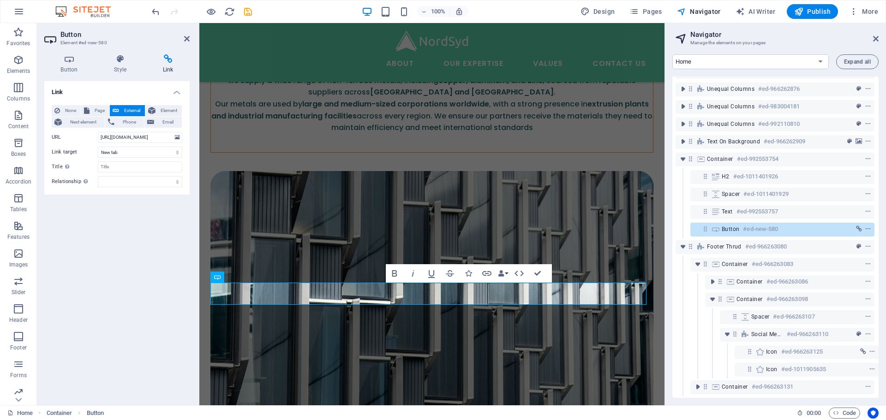
click at [108, 251] on div "Link None Page External Element Next element Phone Email Page Home Legal Notice…" at bounding box center [116, 239] width 145 height 317
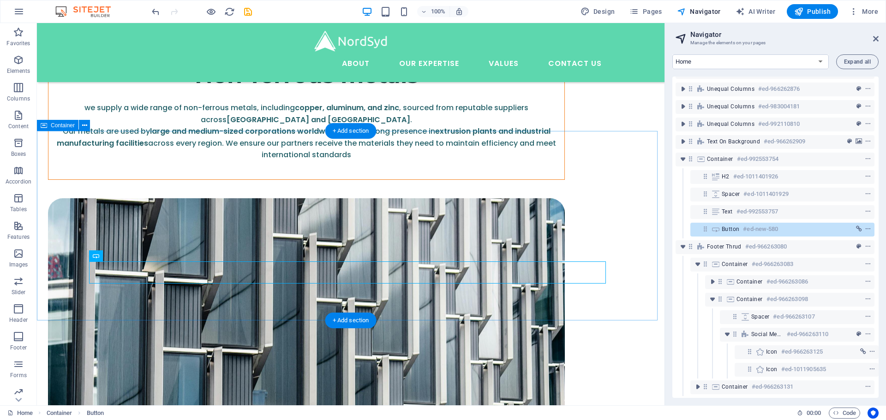
scroll to position [1671, 0]
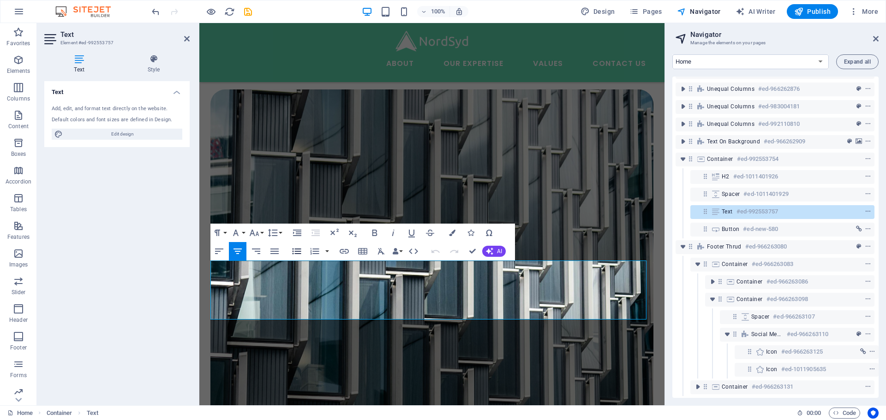
scroll to position [1553, 0]
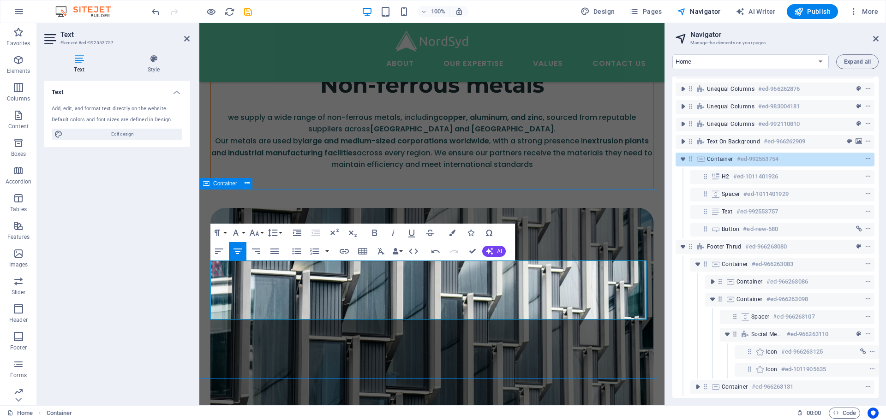
scroll to position [1612, 0]
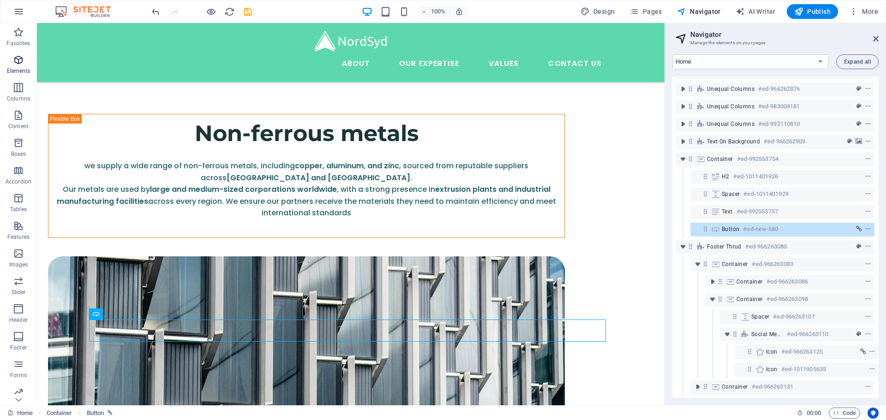
click at [12, 66] on span "Elements" at bounding box center [18, 65] width 37 height 22
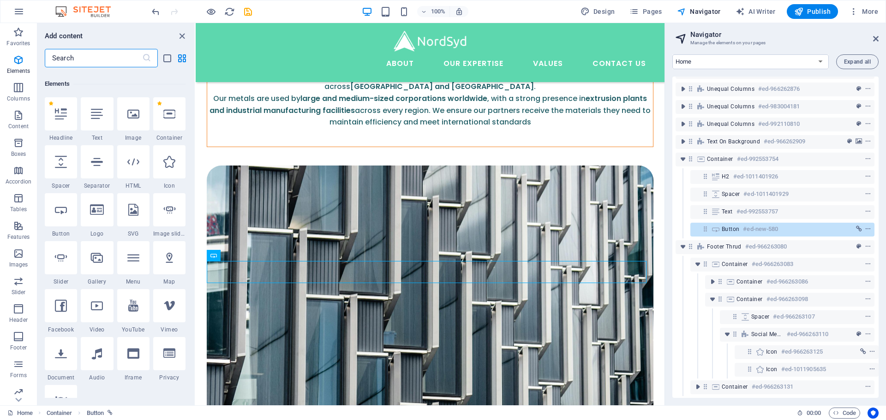
scroll to position [98, 0]
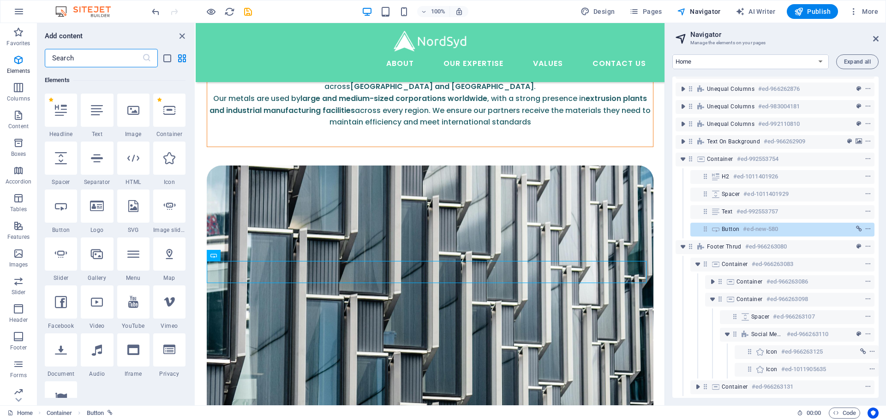
click at [98, 59] on input "text" at bounding box center [93, 58] width 97 height 18
click at [590, 226] on div "Button #ed-new-580" at bounding box center [775, 229] width 107 height 11
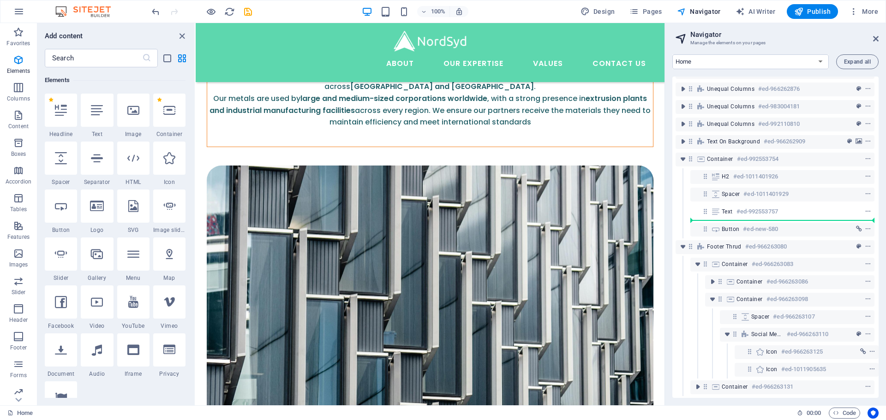
select select "px"
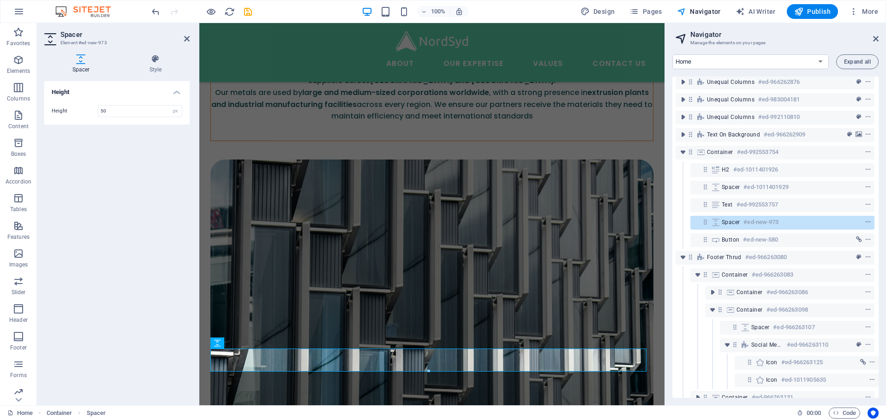
scroll to position [1523, 0]
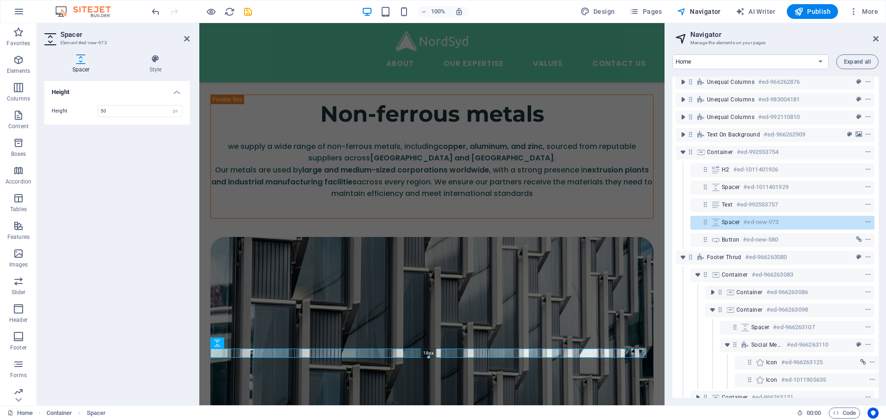
drag, startPoint x: 428, startPoint y: 371, endPoint x: 428, endPoint y: 355, distance: 16.1
click at [428, 291] on div "18px" at bounding box center [428, 353] width 436 height 9
type input "18"
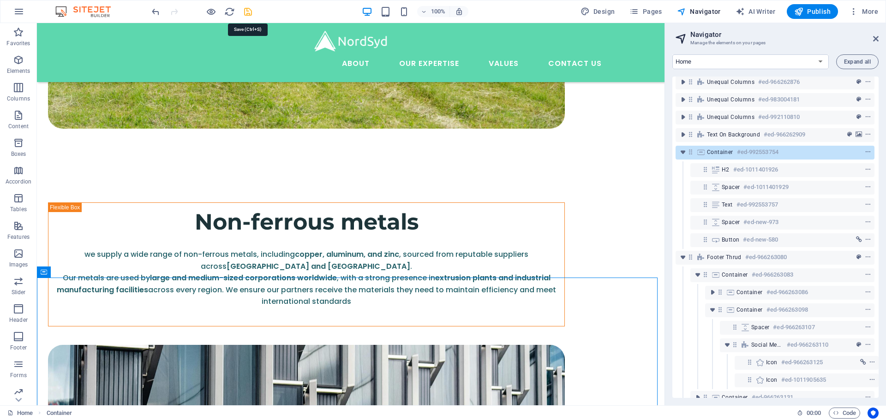
click at [243, 10] on icon "save" at bounding box center [248, 11] width 11 height 11
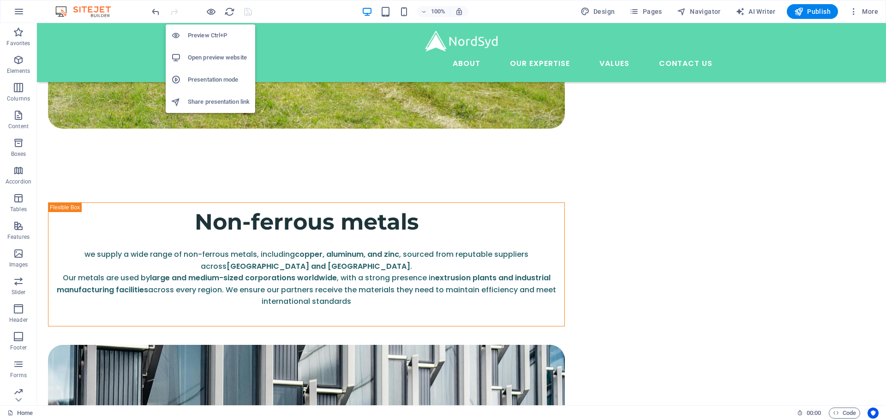
click at [204, 57] on h6 "Open preview website" at bounding box center [219, 57] width 62 height 11
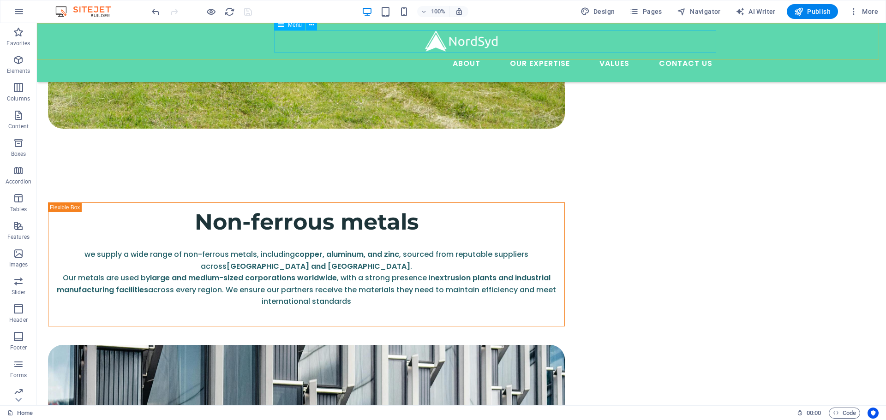
click at [590, 53] on nav "About Our Expertise Animal Feed Non-ferrous Metals Fertilizer and soil Values C…" at bounding box center [461, 64] width 517 height 22
click at [141, 34] on div "Menu About Our Expertise Animal Feed Non-ferrous Metals Fertilizer and soil Val…" at bounding box center [461, 52] width 849 height 59
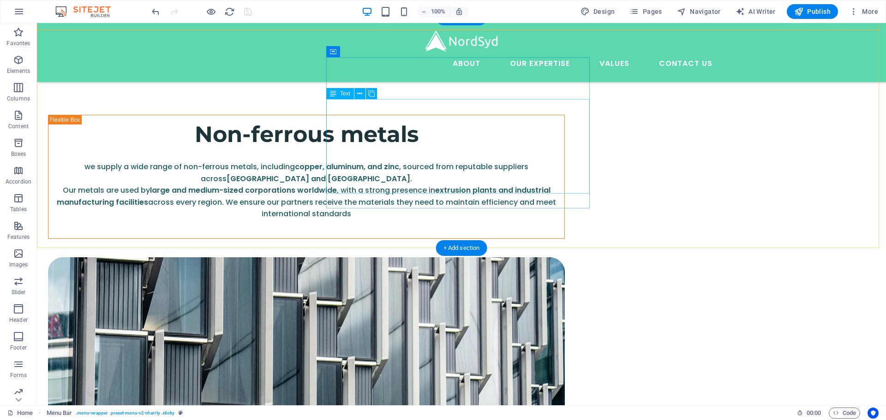
scroll to position [1662, 0]
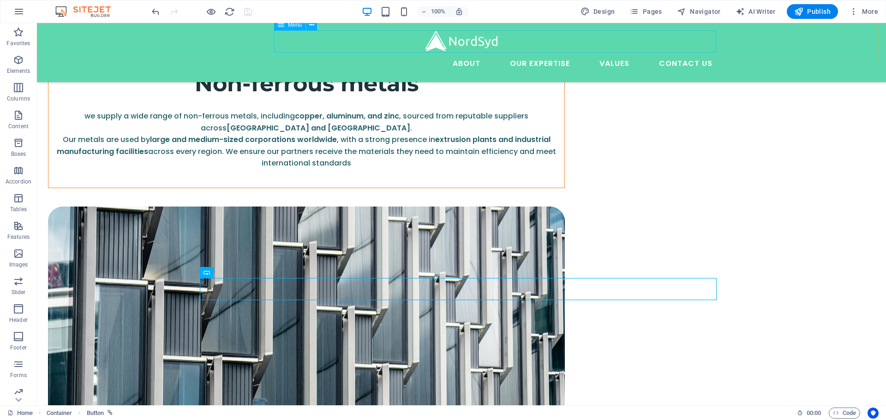
click at [510, 53] on nav "About Our Expertise Animal Feed Non-ferrous Metals Fertilizer and soil Values C…" at bounding box center [461, 64] width 517 height 22
select select
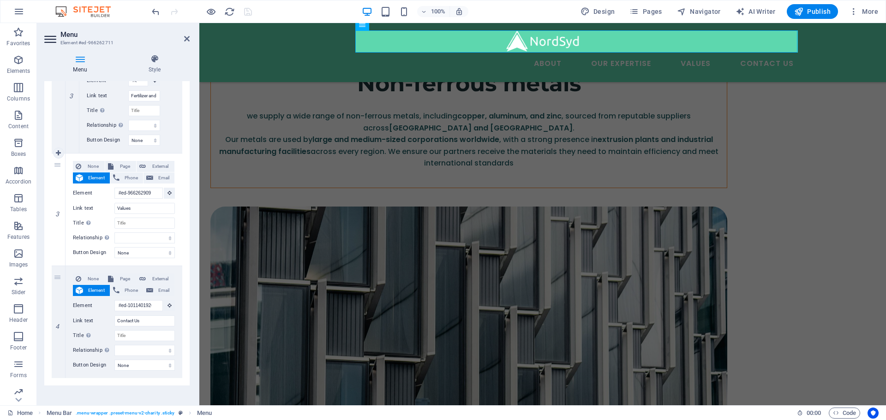
scroll to position [633, 0]
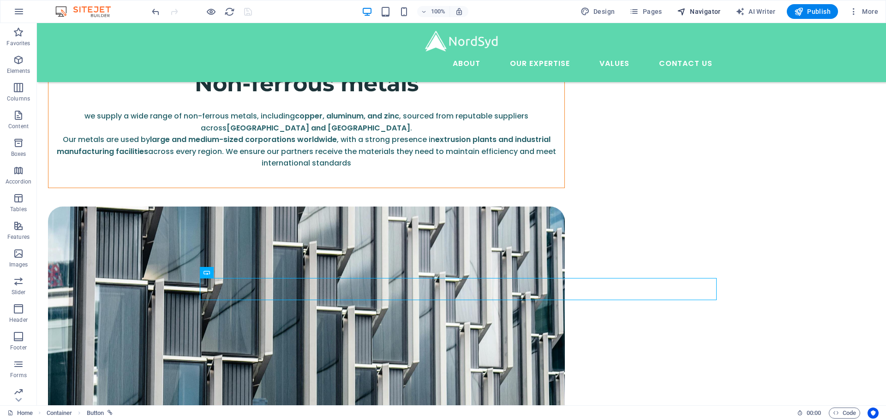
click at [590, 10] on span "Navigator" at bounding box center [699, 11] width 44 height 9
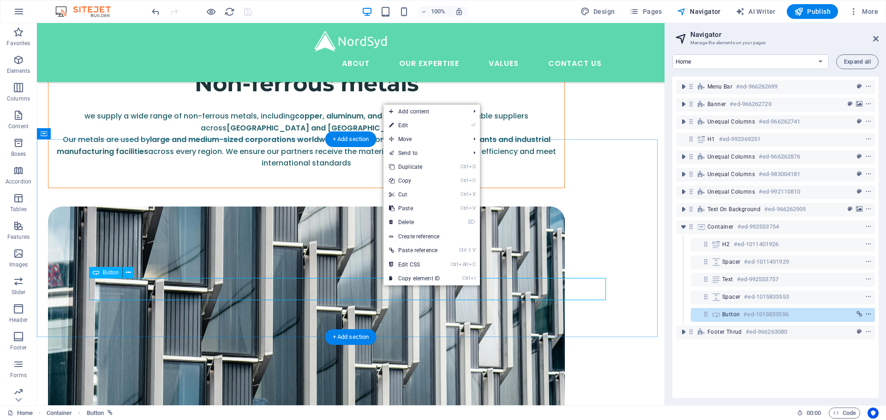
click at [590, 291] on icon "context-menu" at bounding box center [868, 314] width 6 height 6
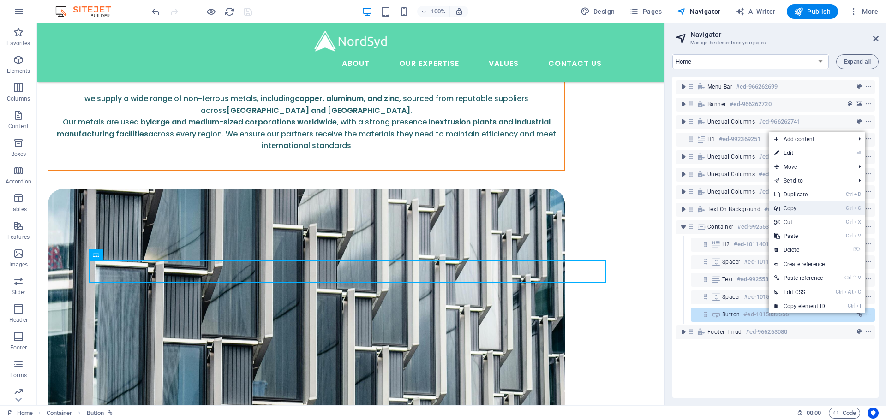
click at [590, 213] on link "Ctrl C Copy" at bounding box center [800, 209] width 62 height 14
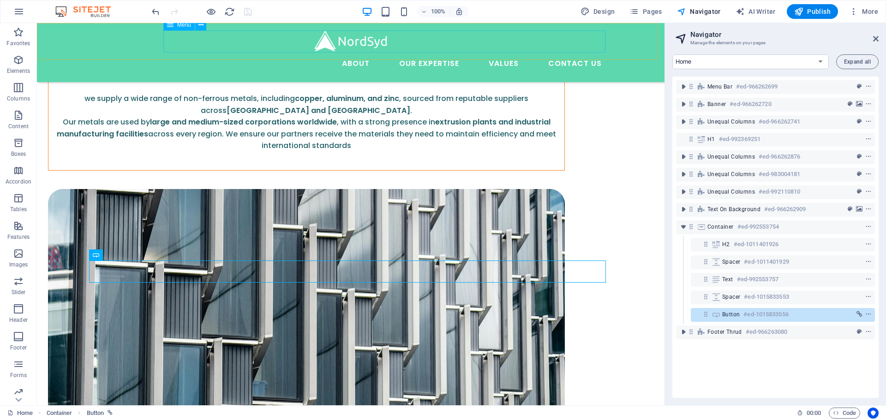
click at [564, 53] on nav "About Our Expertise Animal Feed Non-ferrous Metals Fertilizer and soil Values C…" at bounding box center [350, 64] width 517 height 22
select select
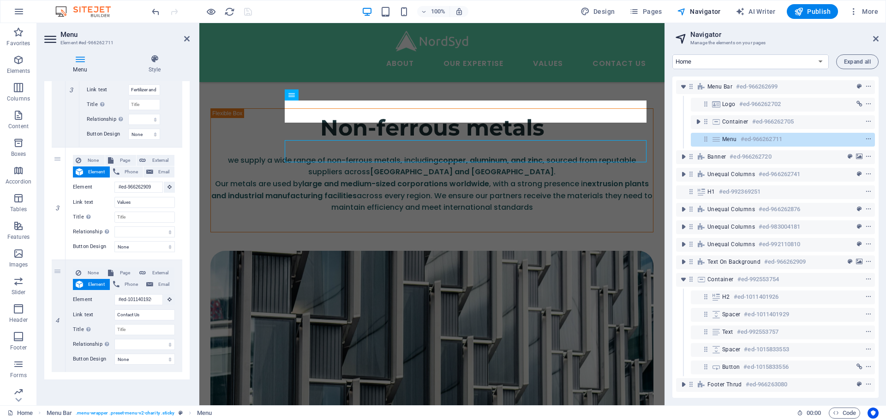
scroll to position [1509, 0]
click at [590, 140] on icon at bounding box center [706, 139] width 8 height 8
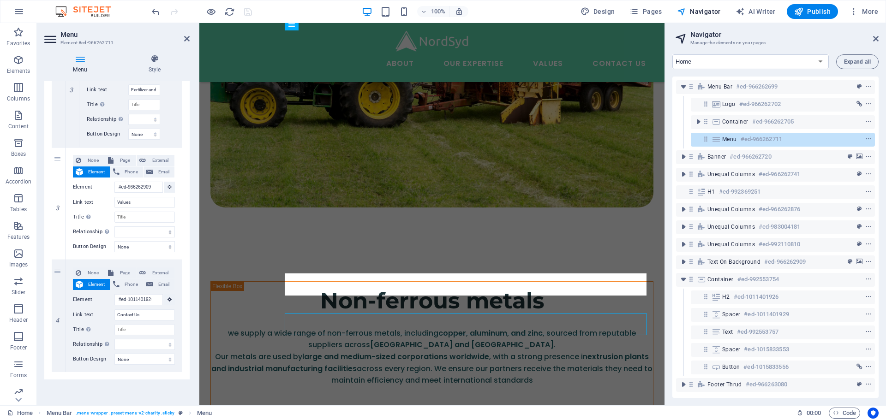
scroll to position [0, 0]
click at [590, 141] on icon at bounding box center [706, 139] width 8 height 8
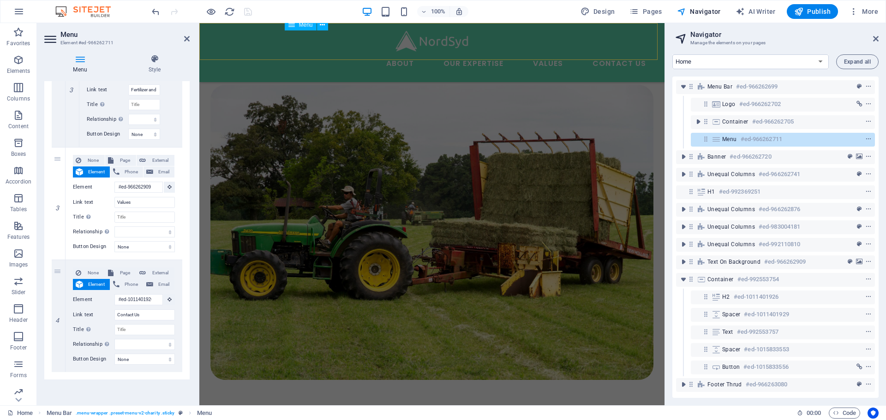
click at [590, 138] on icon at bounding box center [706, 139] width 8 height 8
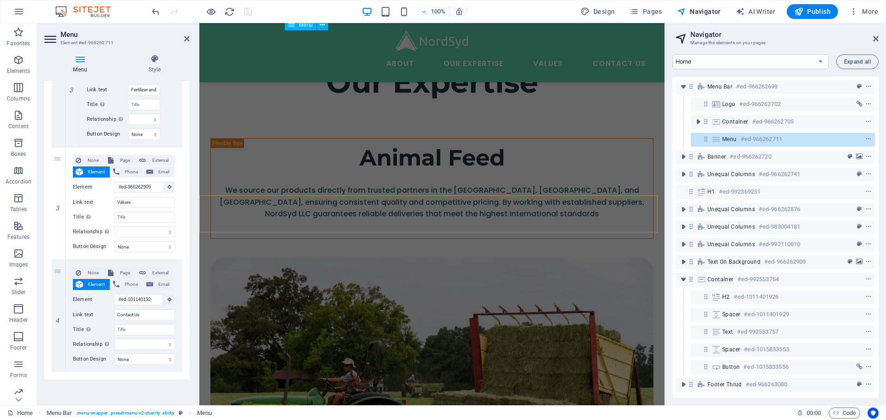
click at [590, 138] on icon at bounding box center [706, 139] width 8 height 8
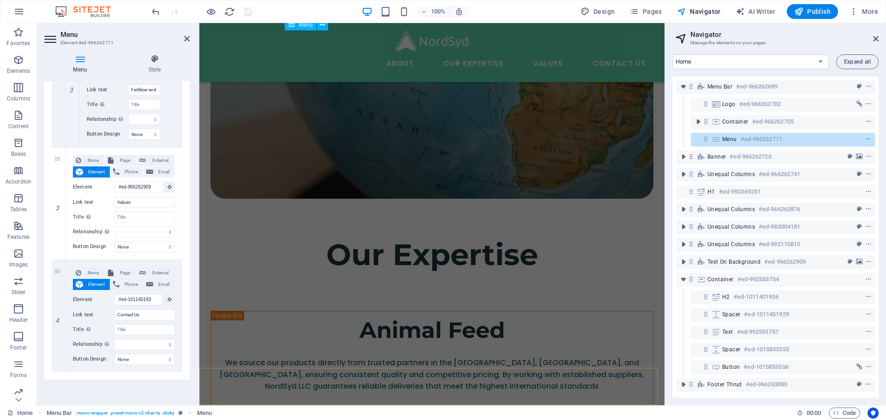
click at [590, 138] on icon at bounding box center [706, 139] width 8 height 8
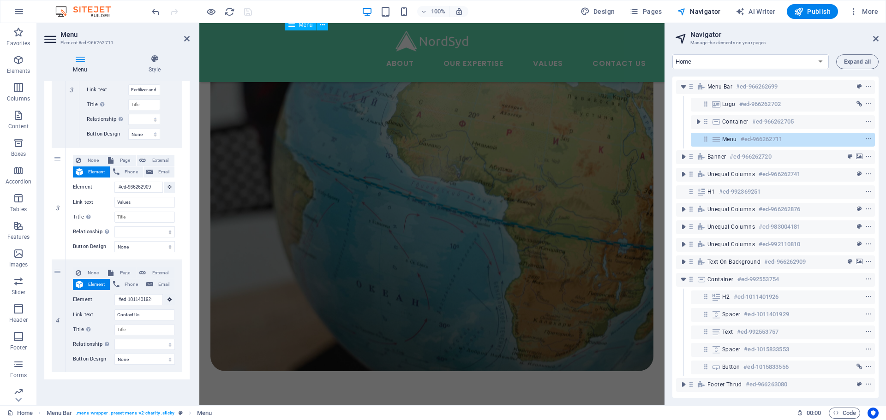
click at [590, 138] on icon at bounding box center [706, 139] width 8 height 8
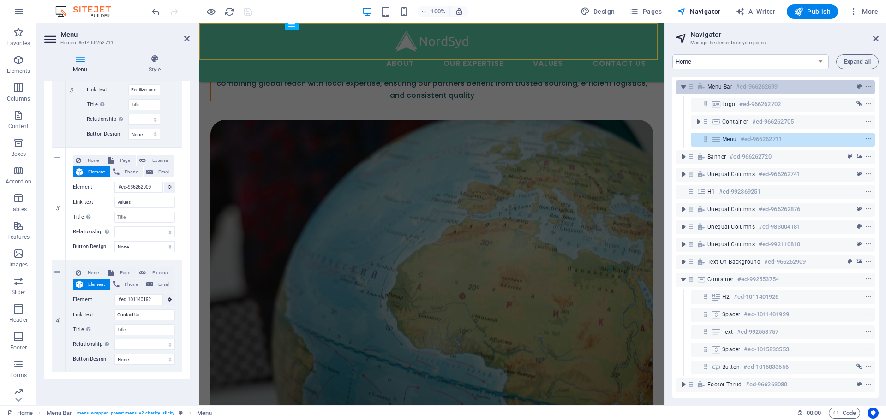
click at [590, 84] on span "Menu Bar" at bounding box center [719, 86] width 25 height 7
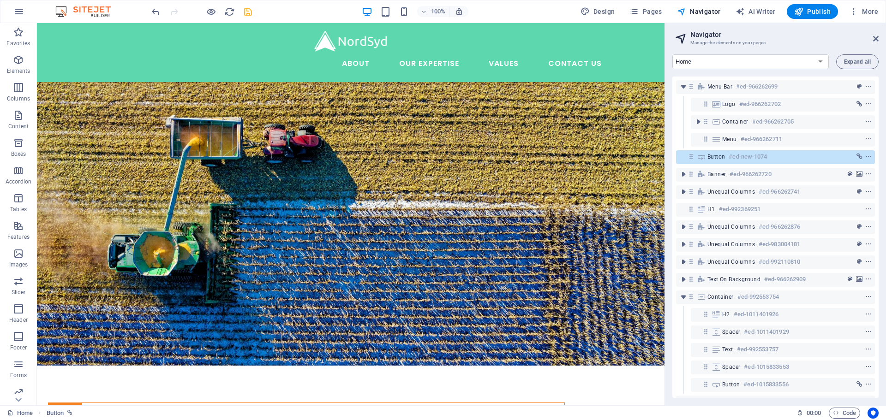
scroll to position [0, 0]
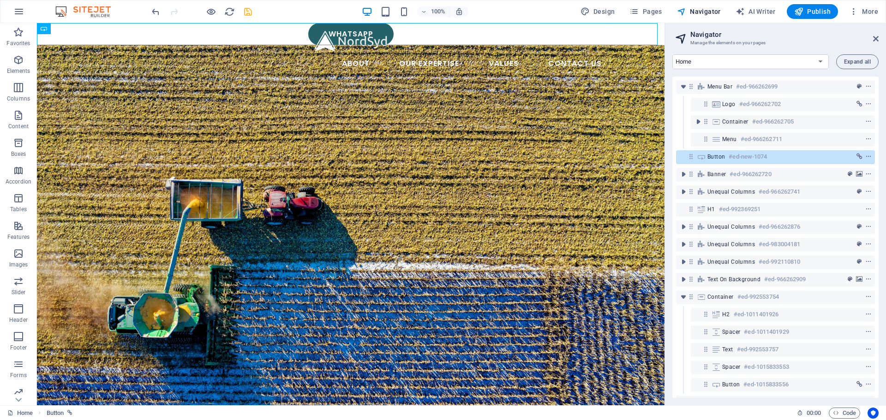
drag, startPoint x: 702, startPoint y: 160, endPoint x: 716, endPoint y: 147, distance: 18.6
click at [590, 146] on div "Menu Bar #ed-966262699 Logo #ed-966262702 Container #ed-966262705 Menu #ed-9662…" at bounding box center [775, 238] width 206 height 322
drag, startPoint x: 690, startPoint y: 155, endPoint x: 711, endPoint y: 154, distance: 21.2
click at [590, 154] on div "Menu Bar #ed-966262699 Logo #ed-966262702 Container #ed-966262705 Menu #ed-9662…" at bounding box center [775, 238] width 206 height 322
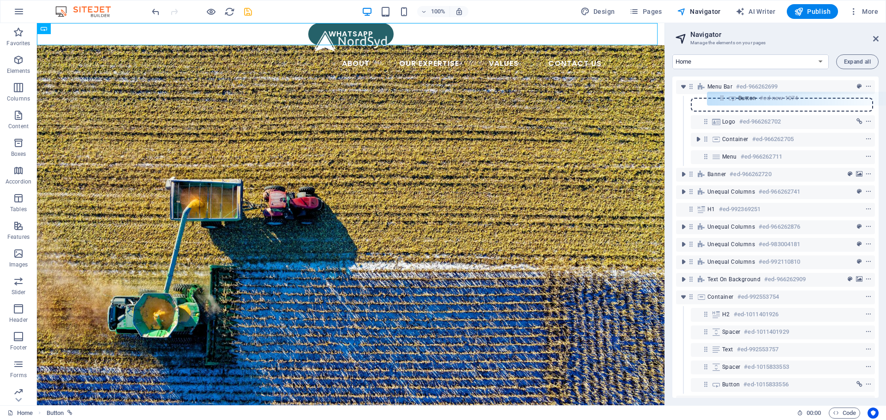
drag, startPoint x: 691, startPoint y: 155, endPoint x: 724, endPoint y: 96, distance: 68.2
click at [590, 96] on div "Menu Bar #ed-966262699 Logo #ed-966262702 Container #ed-966262705 Menu #ed-9662…" at bounding box center [775, 238] width 206 height 322
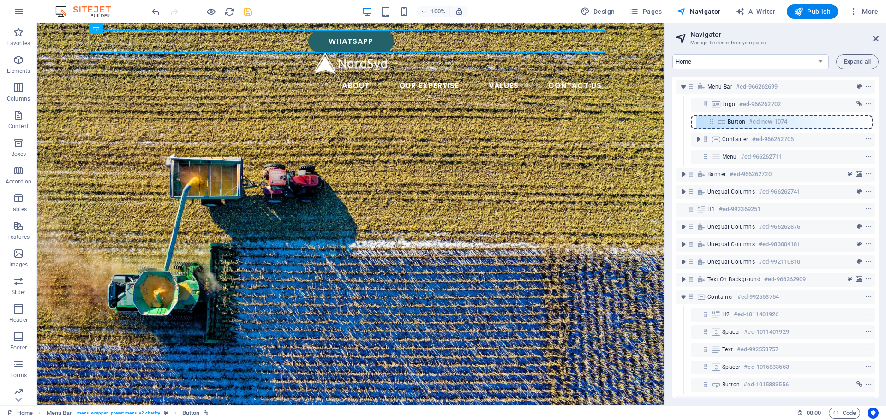
drag, startPoint x: 709, startPoint y: 106, endPoint x: 714, endPoint y: 126, distance: 20.9
click at [590, 126] on div "Menu Bar #ed-966262699 Button #ed-new-1074 Logo #ed-966262702 Container #ed-966…" at bounding box center [775, 238] width 206 height 322
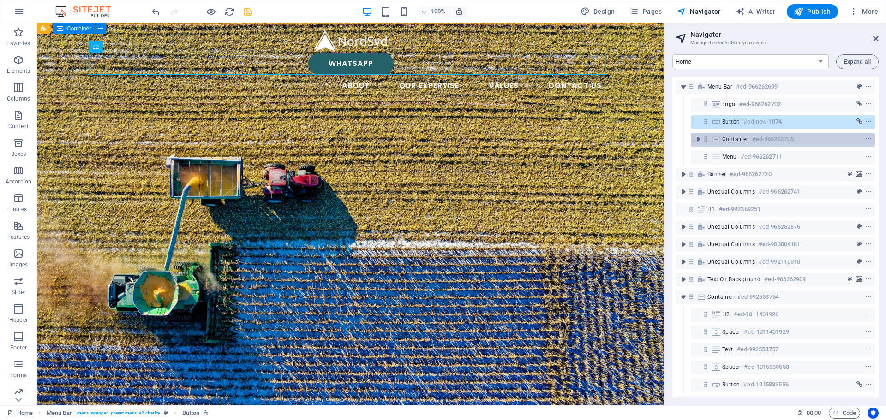
click at [590, 142] on icon at bounding box center [706, 139] width 8 height 8
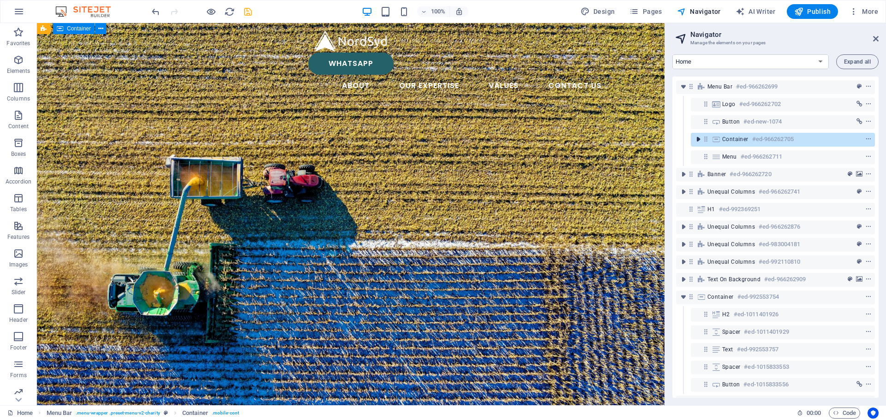
click at [590, 139] on icon "toggle-expand" at bounding box center [697, 139] width 9 height 9
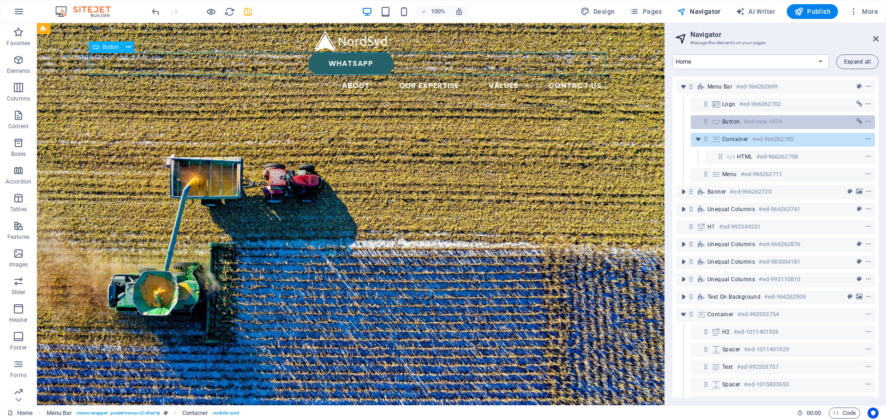
click at [590, 120] on icon at bounding box center [706, 122] width 8 height 8
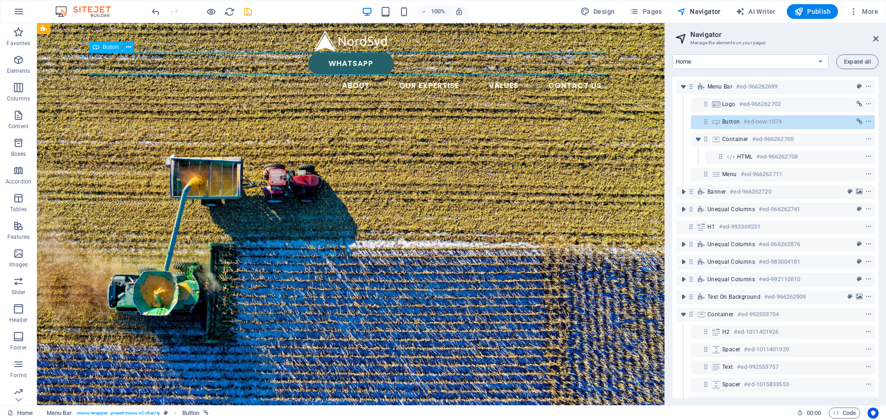
click at [590, 120] on icon at bounding box center [706, 122] width 8 height 8
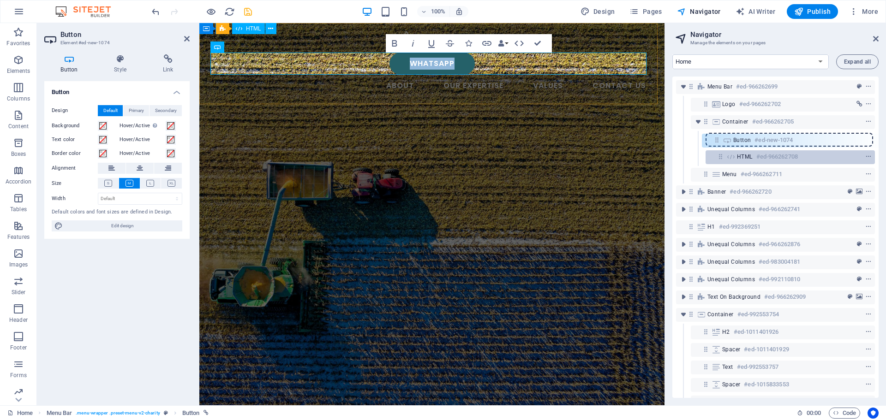
drag, startPoint x: 706, startPoint y: 125, endPoint x: 718, endPoint y: 149, distance: 26.2
click at [590, 149] on div "Menu Bar #ed-966262699 Logo #ed-966262702 Button #ed-new-1074 Container #ed-966…" at bounding box center [775, 238] width 206 height 322
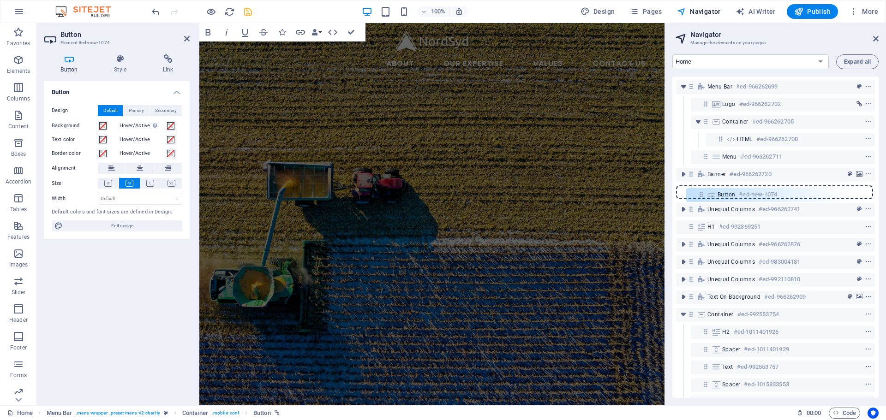
drag, startPoint x: 720, startPoint y: 140, endPoint x: 699, endPoint y: 198, distance: 62.2
click at [590, 198] on div "Menu Bar #ed-966262699 Logo #ed-966262702 Container #ed-966262705 Button #ed-ne…" at bounding box center [775, 238] width 206 height 322
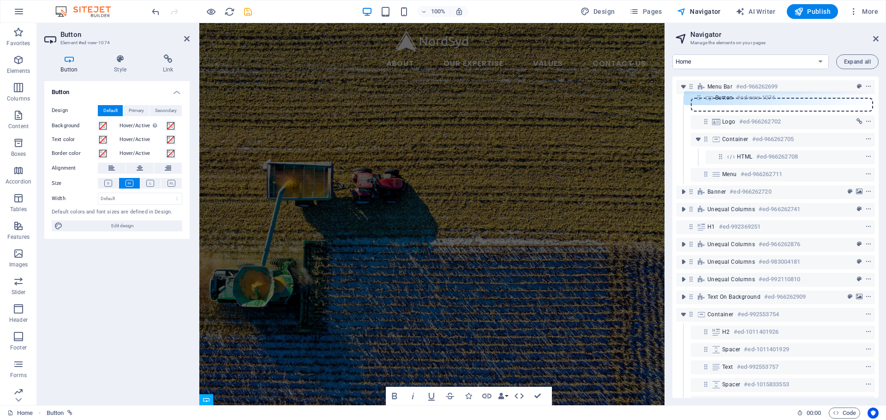
drag, startPoint x: 691, startPoint y: 195, endPoint x: 705, endPoint y: 102, distance: 94.2
click at [590, 101] on div "Menu Bar #ed-966262699 Logo #ed-966262702 Container #ed-966262705 HTML #ed-9662…" at bounding box center [775, 238] width 206 height 322
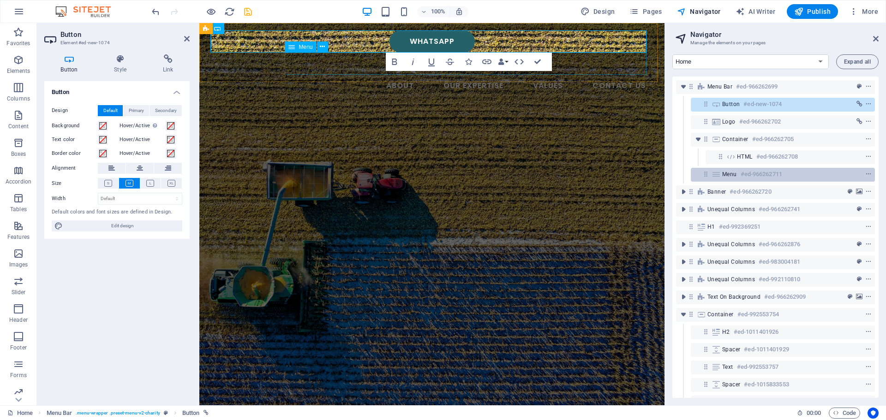
click at [590, 171] on span "Menu" at bounding box center [729, 174] width 15 height 7
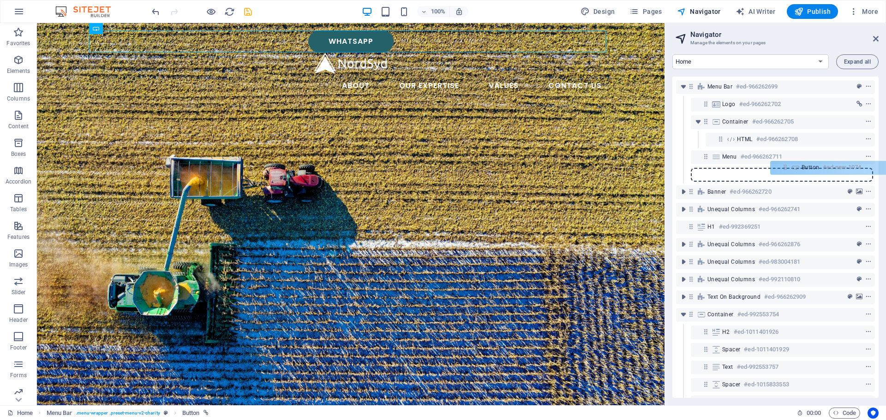
drag, startPoint x: 705, startPoint y: 104, endPoint x: 775, endPoint y: 174, distance: 99.2
click at [590, 176] on div "Menu Bar #ed-966262699 Button #ed-new-1074 Logo #ed-966262702 Container #ed-966…" at bounding box center [775, 238] width 206 height 322
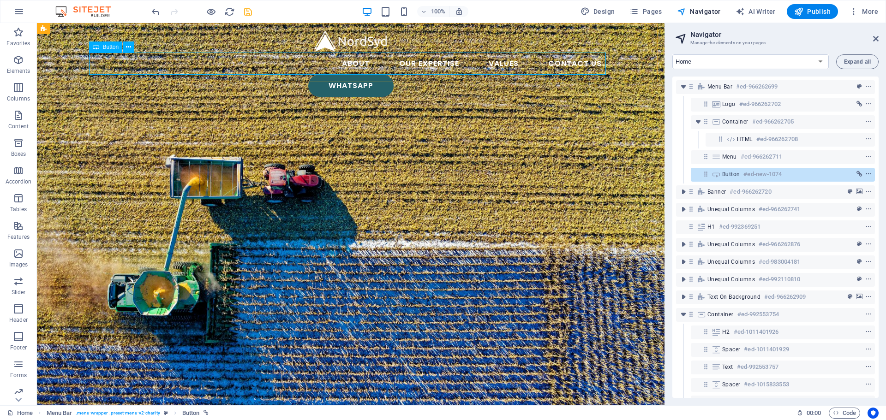
click at [590, 176] on icon "context-menu" at bounding box center [868, 174] width 6 height 6
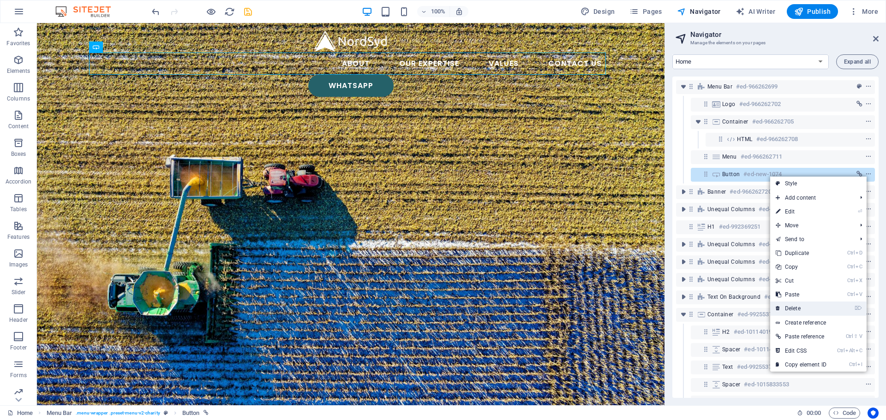
click at [590, 291] on link "⌦ Delete" at bounding box center [801, 309] width 62 height 14
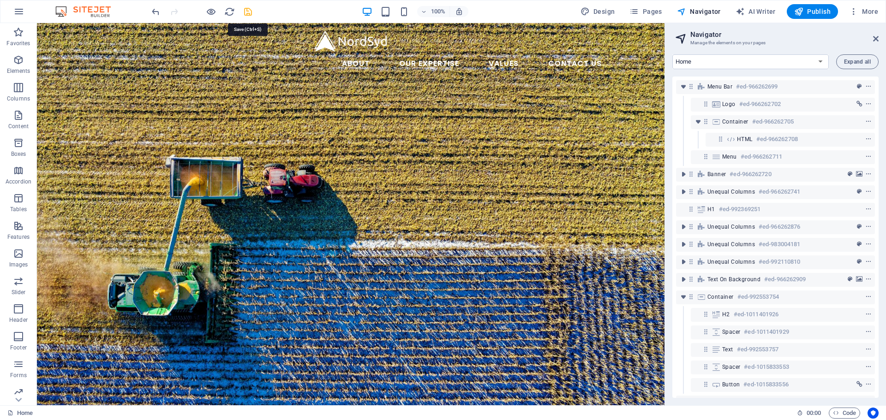
click at [248, 9] on icon "save" at bounding box center [248, 11] width 11 height 11
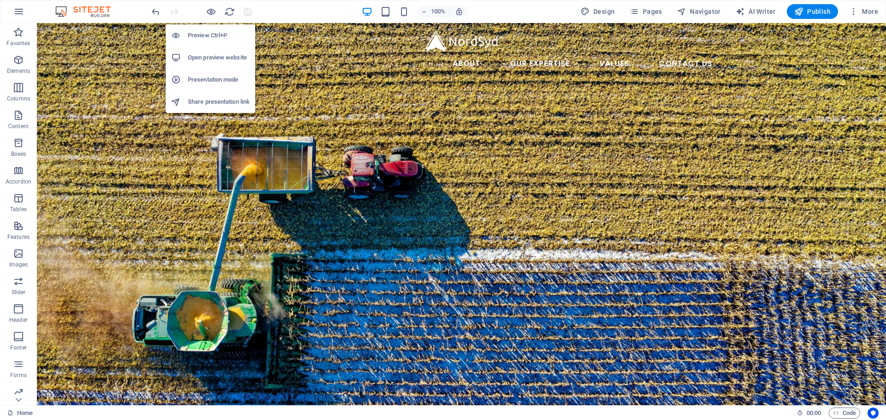
click at [203, 59] on h6 "Open preview website" at bounding box center [219, 57] width 62 height 11
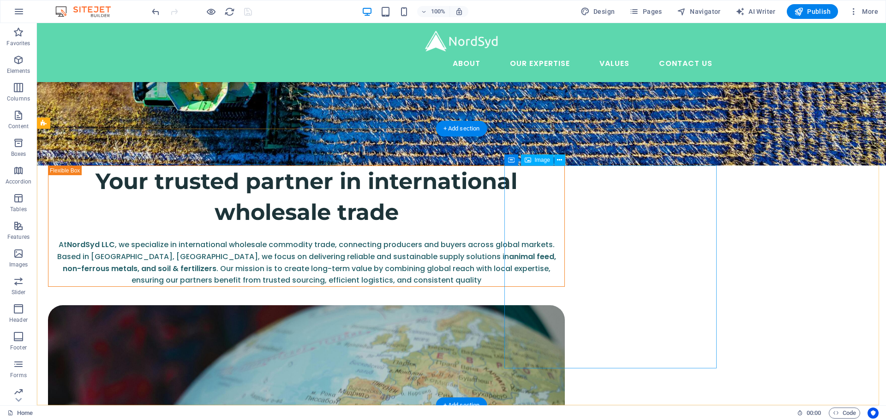
scroll to position [415, 0]
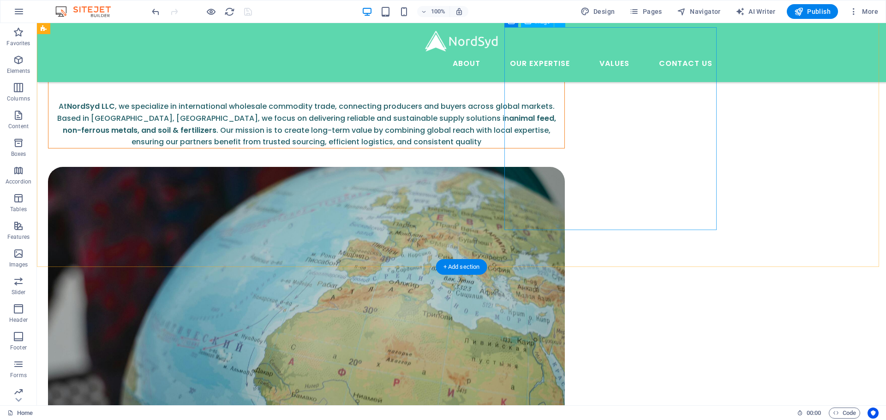
click at [565, 176] on figure at bounding box center [306, 414] width 517 height 494
select select "%"
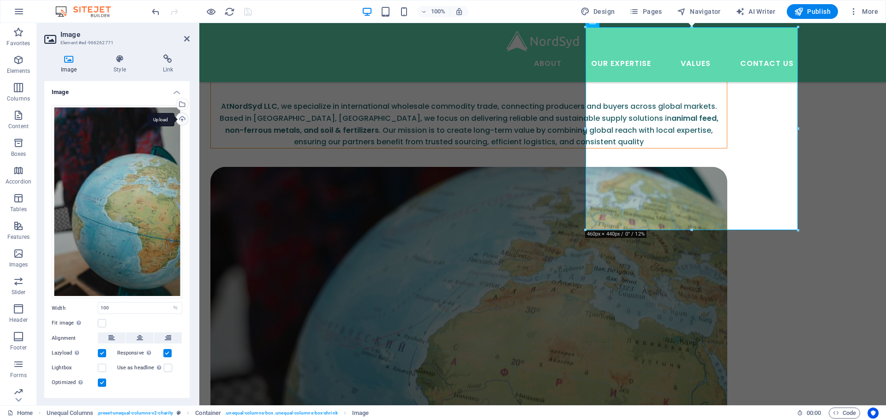
click at [181, 117] on div "Upload" at bounding box center [181, 120] width 14 height 14
click at [90, 161] on div "Drag files here, click to choose files or select files from Files or our free s…" at bounding box center [117, 202] width 131 height 194
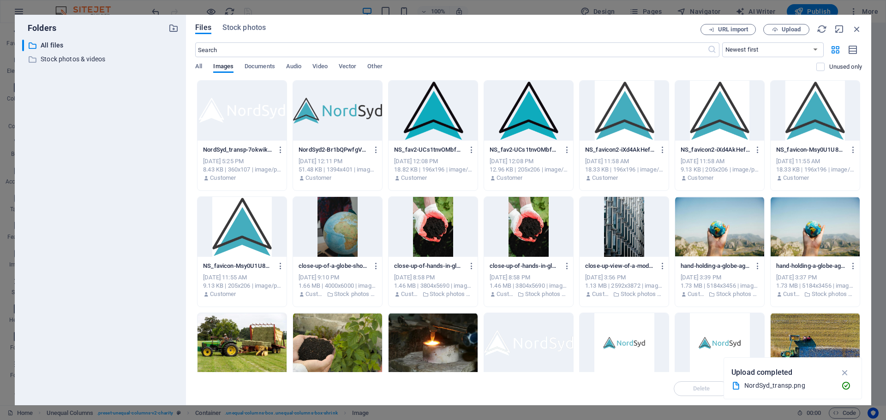
scroll to position [407, 0]
click at [247, 28] on span "Stock photos" at bounding box center [243, 27] width 43 height 11
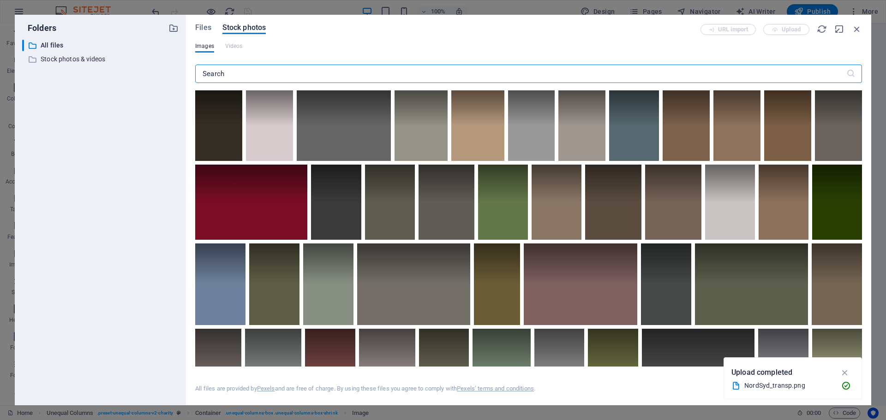
click at [276, 72] on input "text" at bounding box center [520, 74] width 651 height 18
type input "atlas"
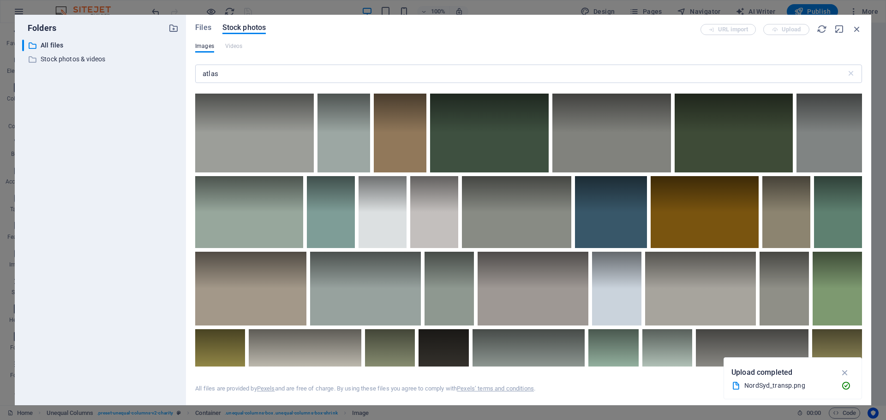
scroll to position [0, 0]
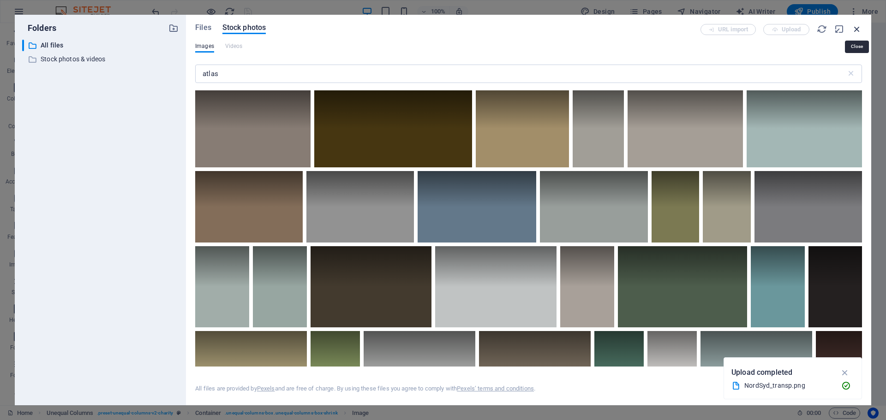
click at [590, 30] on icon "button" at bounding box center [857, 29] width 10 height 10
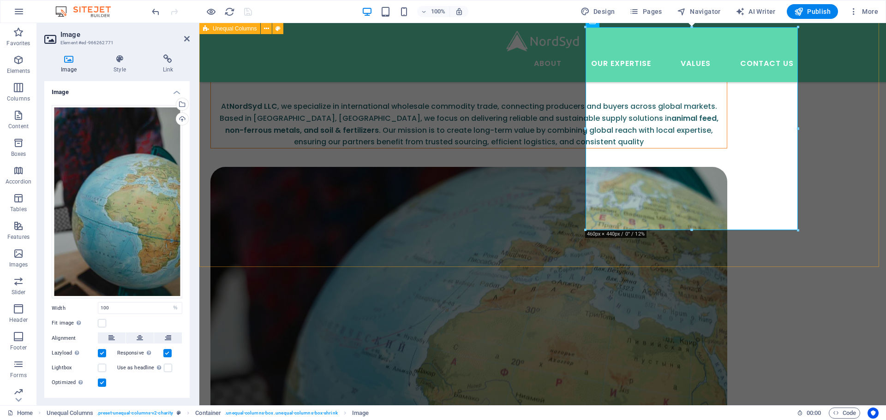
click at [539, 244] on div "Your trusted partner in international wholesale trade At NordSyd LLC , we speci…" at bounding box center [542, 344] width 687 height 708
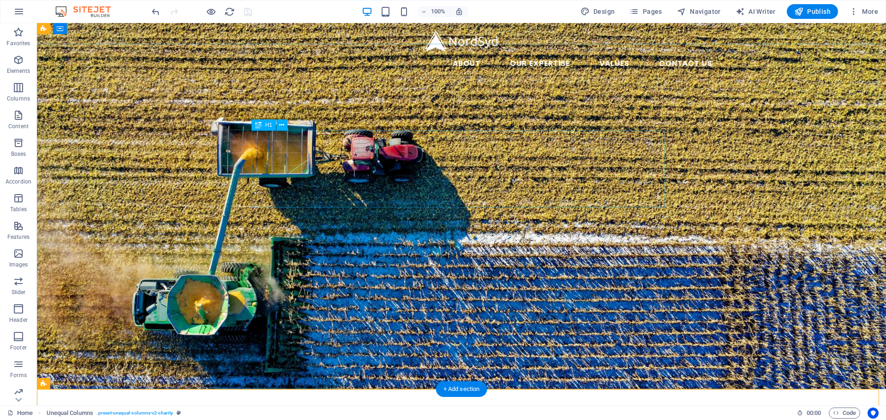
scroll to position [0, 0]
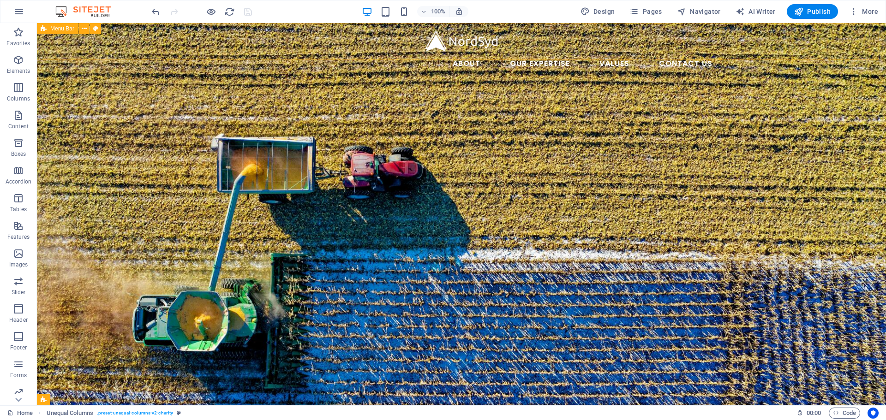
click at [81, 48] on div "Menu About Our Expertise Animal Feed Non-ferrous Metals Fertilizer and soil Val…" at bounding box center [461, 52] width 849 height 59
click at [83, 30] on icon at bounding box center [84, 29] width 5 height 10
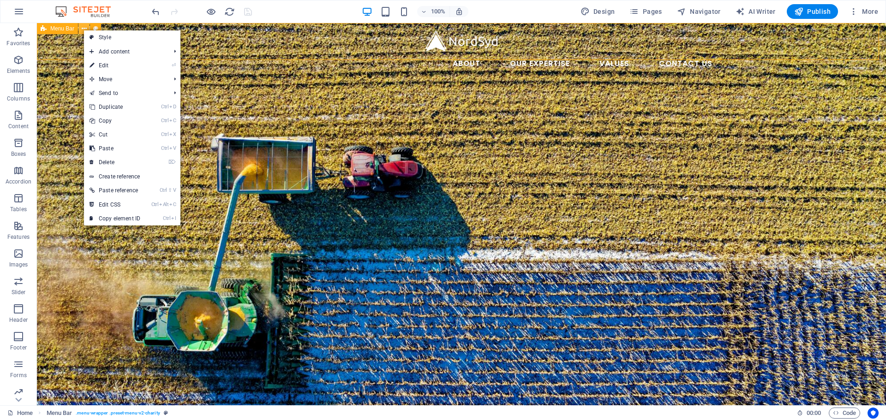
click at [83, 30] on icon at bounding box center [84, 29] width 5 height 10
click at [110, 70] on link "⏎ Edit" at bounding box center [115, 66] width 62 height 14
select select "header"
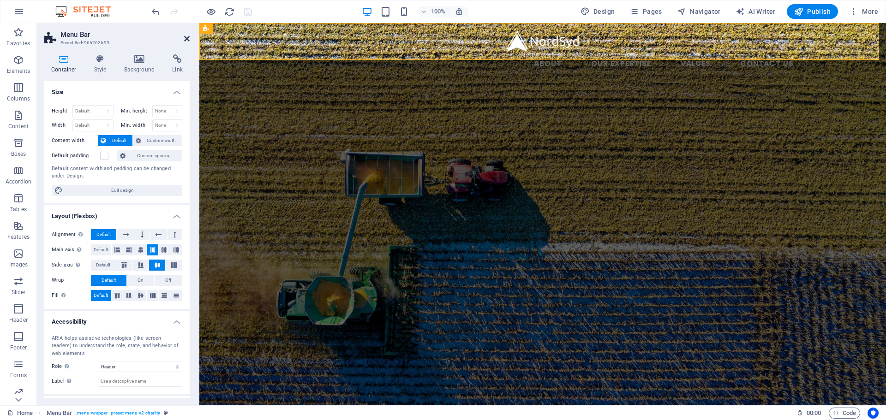
click at [184, 36] on icon at bounding box center [187, 38] width 6 height 7
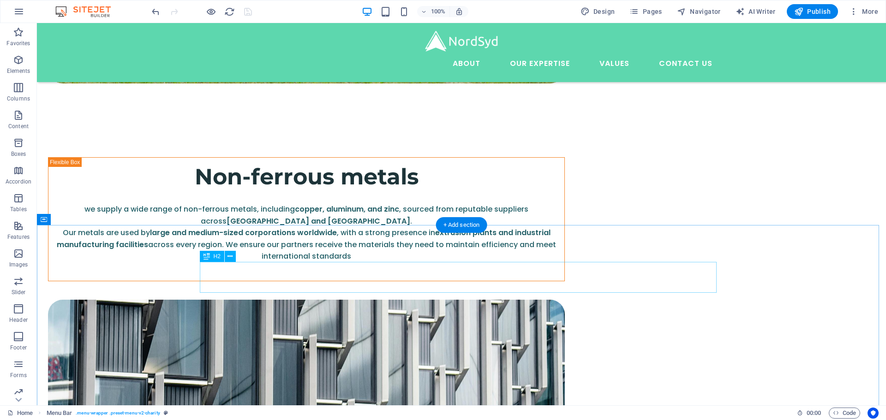
scroll to position [1679, 0]
